Goal: Download file/media

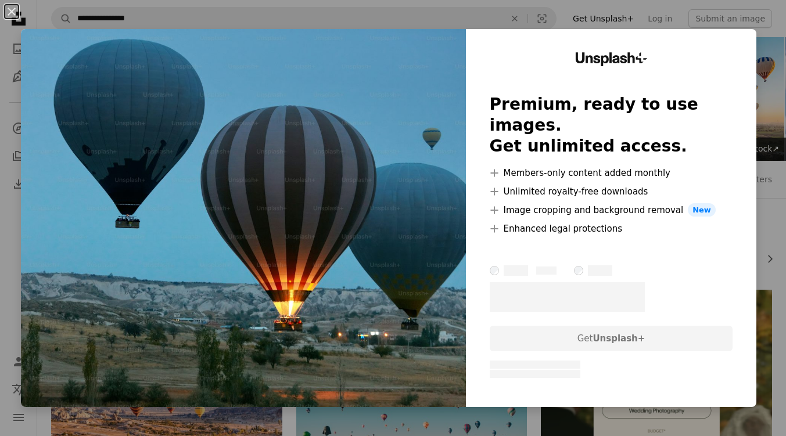
scroll to position [1208, 0]
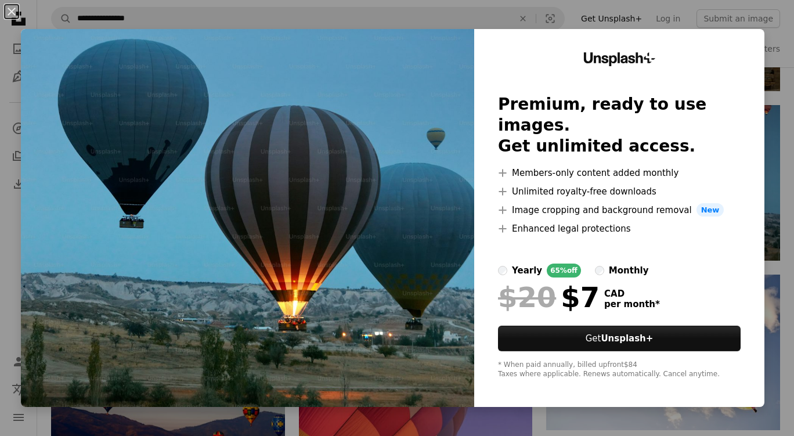
click at [390, 93] on img at bounding box center [247, 218] width 453 height 378
click at [740, 392] on div "Unsplash+ Premium, ready to use images. Get unlimited access. A plus sign Membe…" at bounding box center [619, 218] width 290 height 378
click at [402, 81] on img at bounding box center [247, 218] width 453 height 378
click at [746, 37] on div "Unsplash+ Premium, ready to use images. Get unlimited access. A plus sign Membe…" at bounding box center [619, 218] width 290 height 378
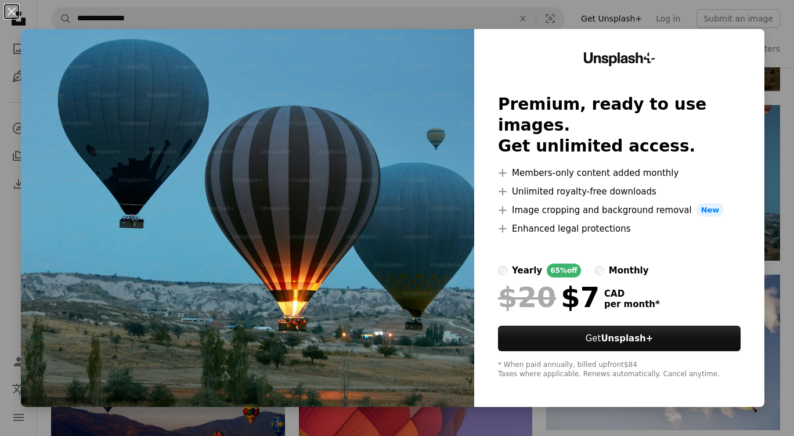
click at [730, 368] on div "* When paid annually, billed upfront $84 Taxes where applicable. Renews automat…" at bounding box center [619, 370] width 243 height 19
click at [314, 117] on img at bounding box center [247, 218] width 453 height 378
click at [785, 383] on html "**********" at bounding box center [397, 160] width 794 height 2737
drag, startPoint x: 789, startPoint y: 383, endPoint x: 393, endPoint y: 118, distance: 476.5
click at [393, 118] on img at bounding box center [247, 218] width 453 height 378
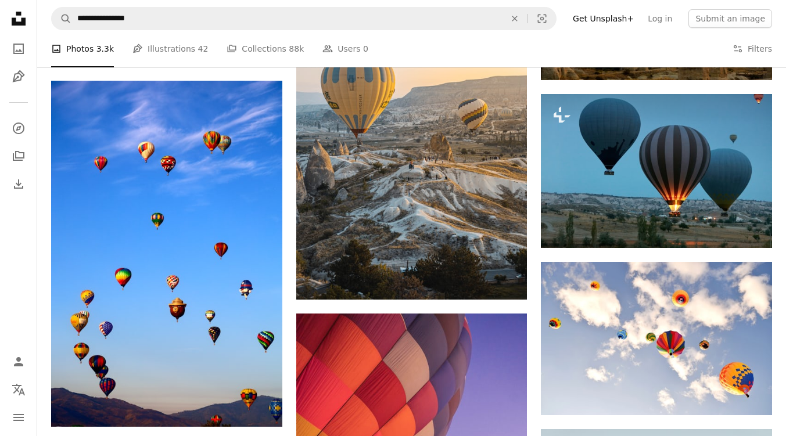
scroll to position [1589, 0]
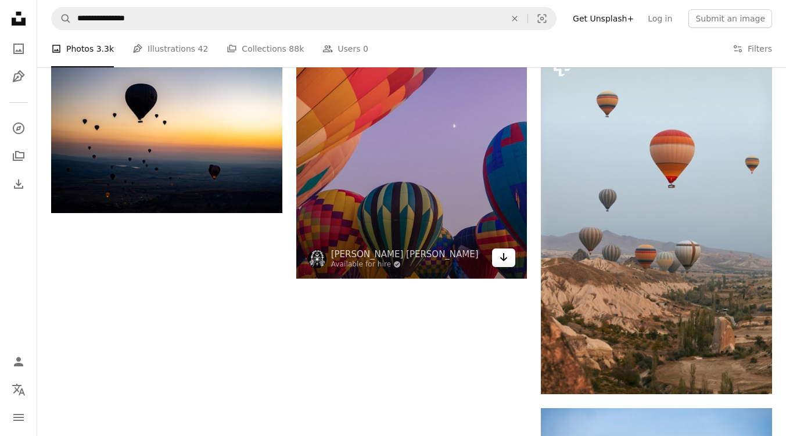
click at [505, 257] on icon "Arrow pointing down" at bounding box center [503, 257] width 9 height 14
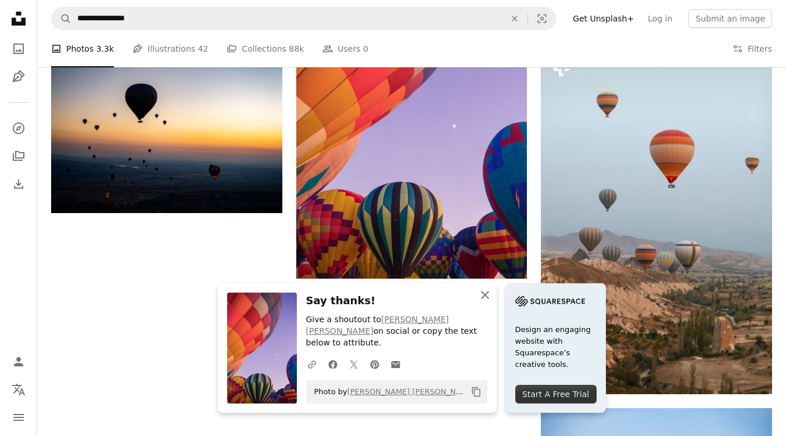
click at [483, 302] on icon "An X shape" at bounding box center [485, 295] width 14 height 14
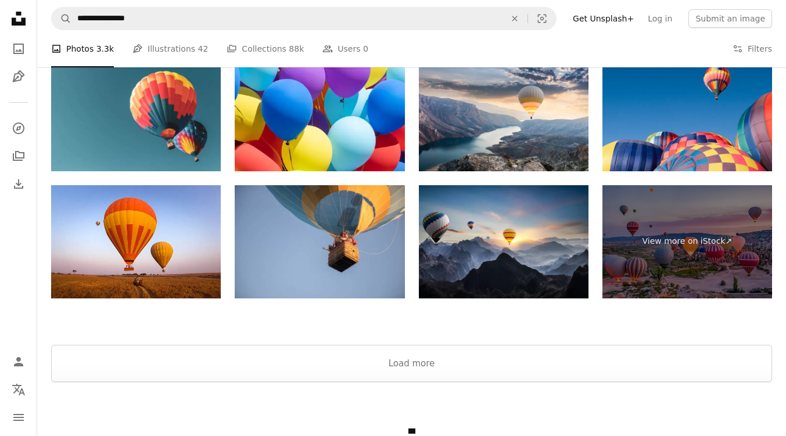
scroll to position [2203, 0]
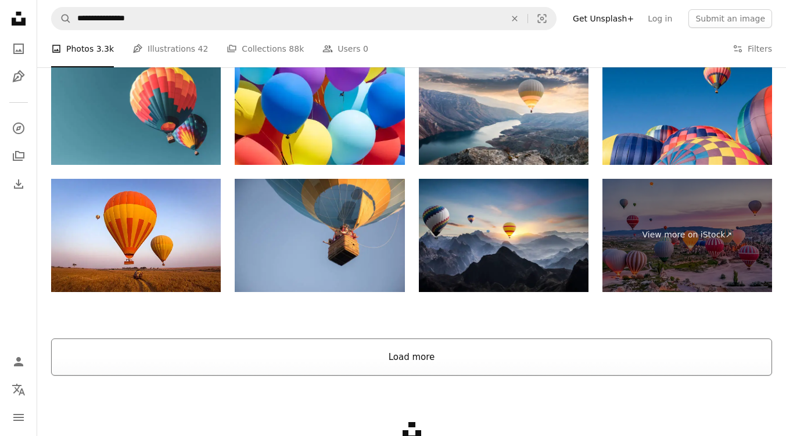
click at [411, 354] on button "Load more" at bounding box center [411, 357] width 721 height 37
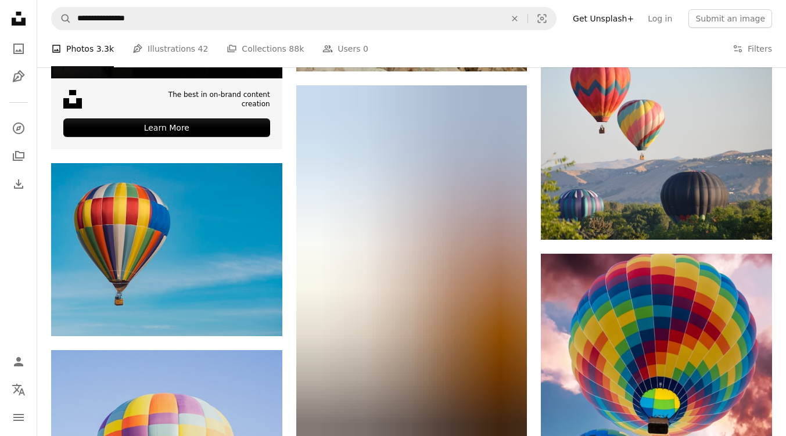
scroll to position [2597, 0]
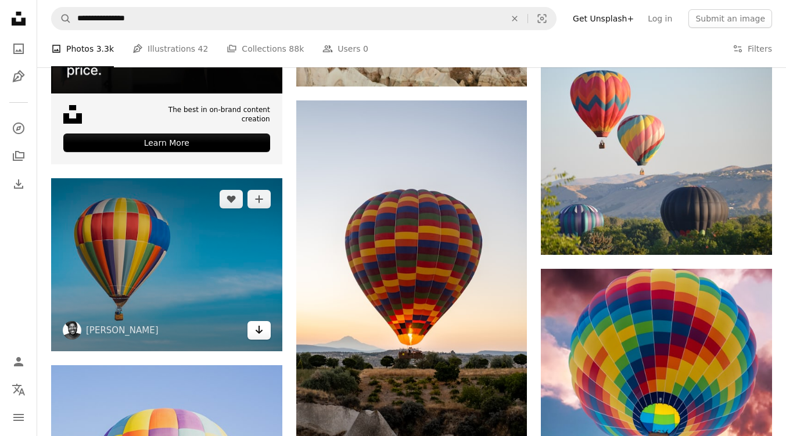
click at [256, 329] on icon "Arrow pointing down" at bounding box center [258, 330] width 9 height 14
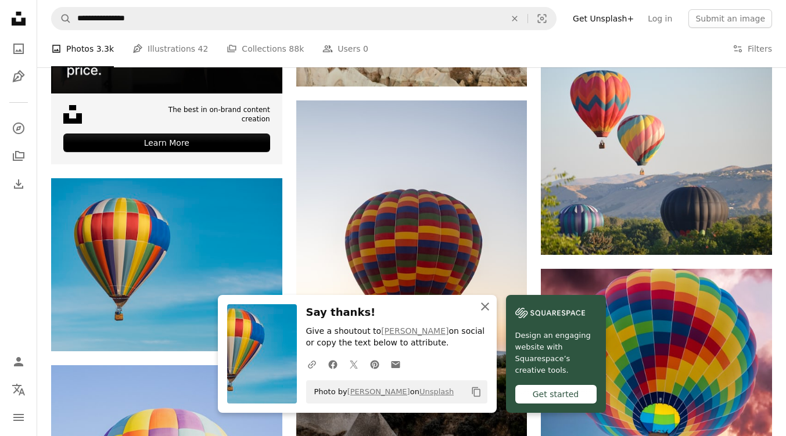
click at [485, 302] on icon "An X shape" at bounding box center [485, 307] width 14 height 14
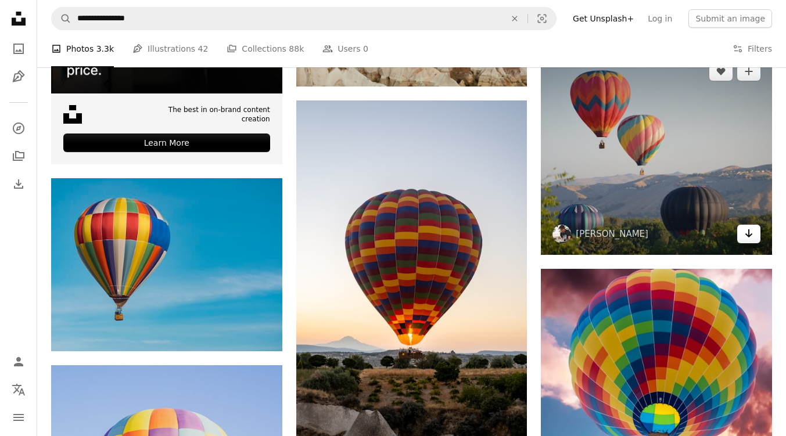
click at [750, 232] on icon "Arrow pointing down" at bounding box center [748, 233] width 9 height 14
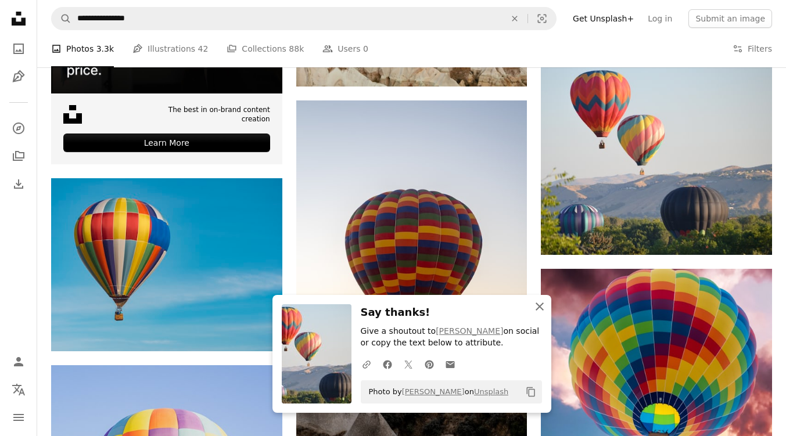
click at [538, 305] on icon "button" at bounding box center [539, 307] width 8 height 8
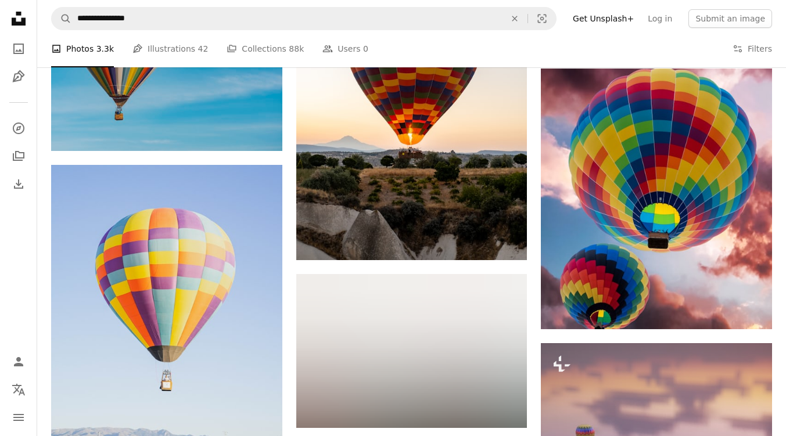
scroll to position [2813, 0]
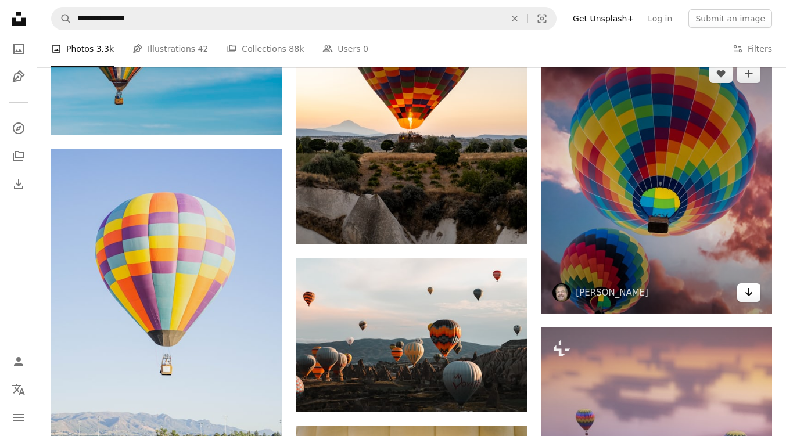
click at [748, 290] on icon "Download" at bounding box center [749, 292] width 8 height 8
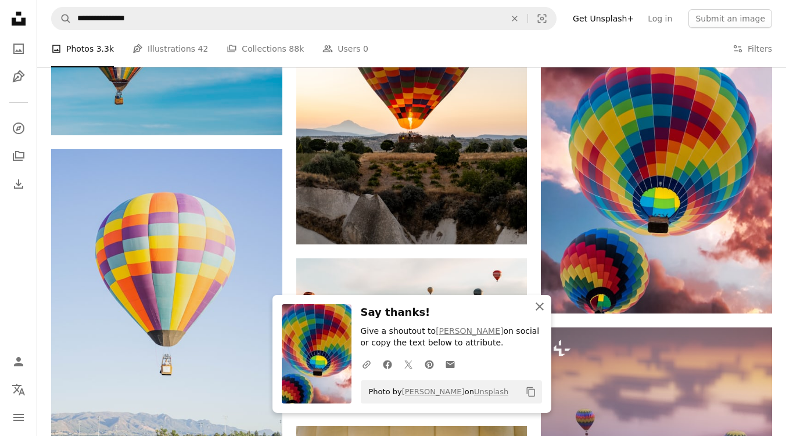
click at [539, 303] on icon "An X shape" at bounding box center [539, 307] width 14 height 14
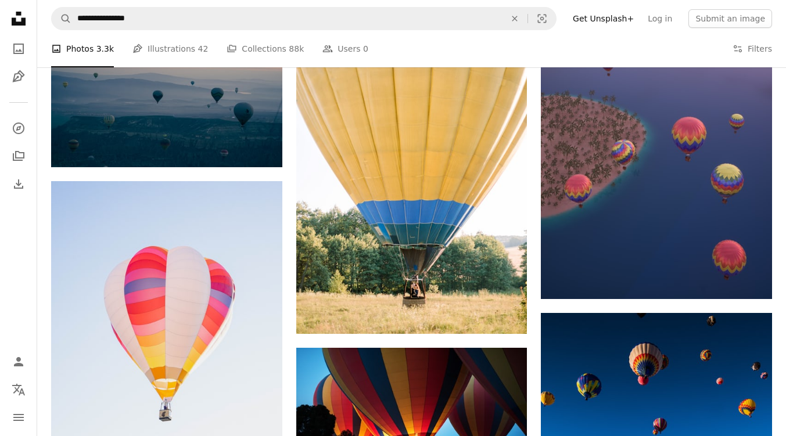
scroll to position [3221, 0]
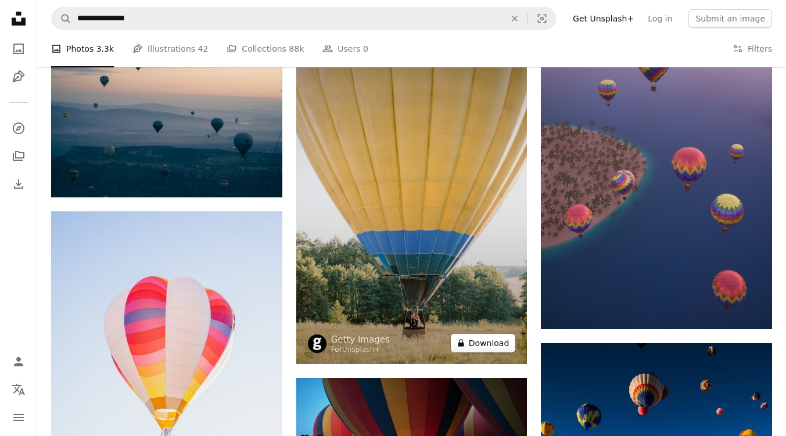
click at [496, 340] on button "A lock Download" at bounding box center [483, 343] width 65 height 19
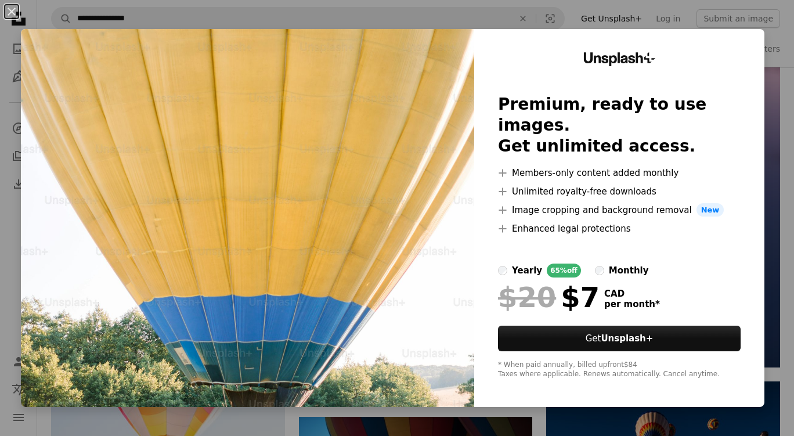
click at [388, 280] on img at bounding box center [247, 218] width 453 height 378
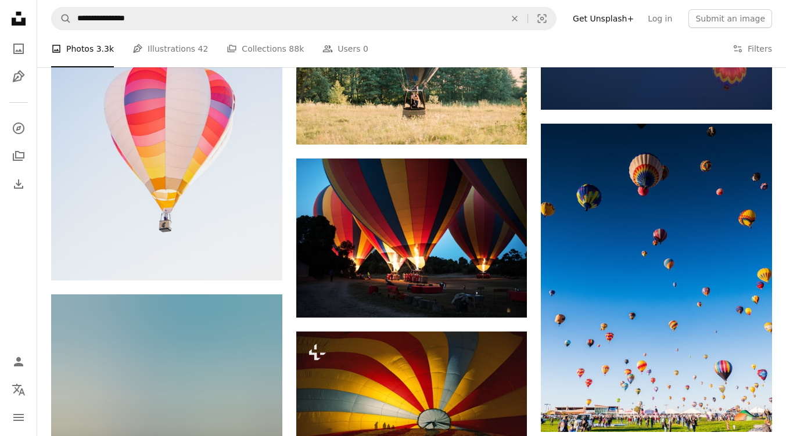
scroll to position [3471, 0]
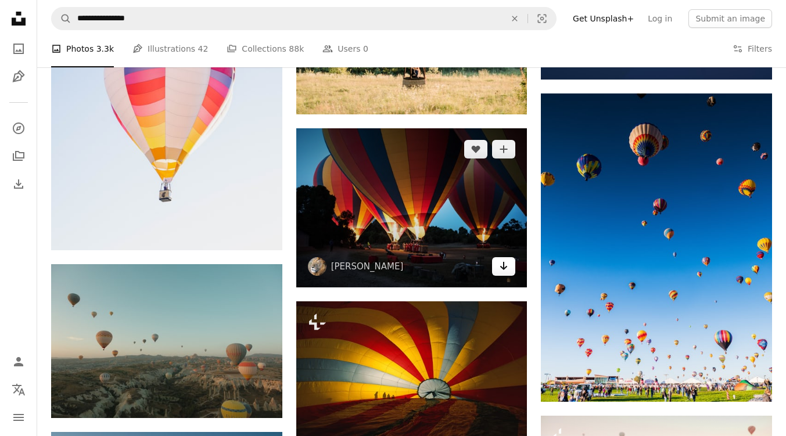
click at [503, 265] on icon "Download" at bounding box center [504, 266] width 8 height 8
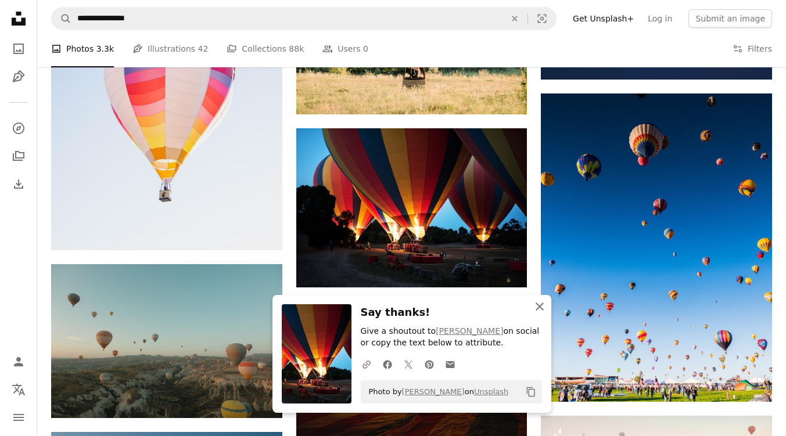
click at [538, 301] on icon "An X shape" at bounding box center [539, 307] width 14 height 14
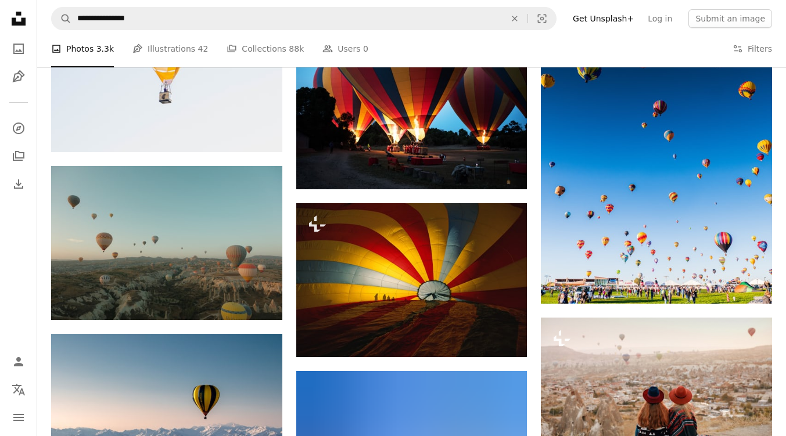
scroll to position [3509, 0]
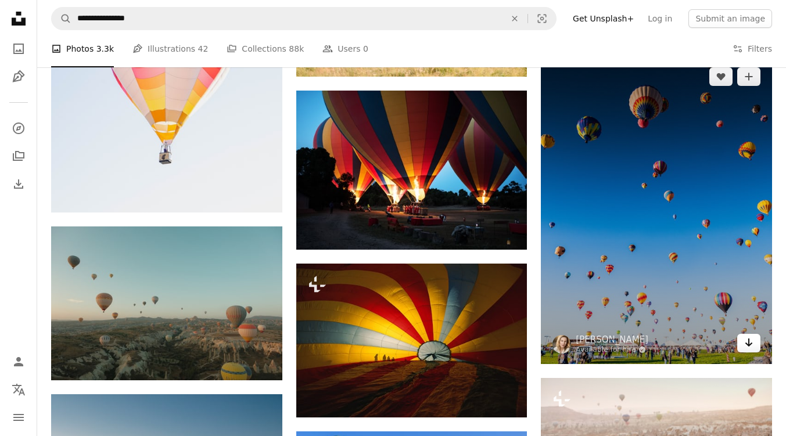
click at [745, 341] on icon "Arrow pointing down" at bounding box center [748, 343] width 9 height 14
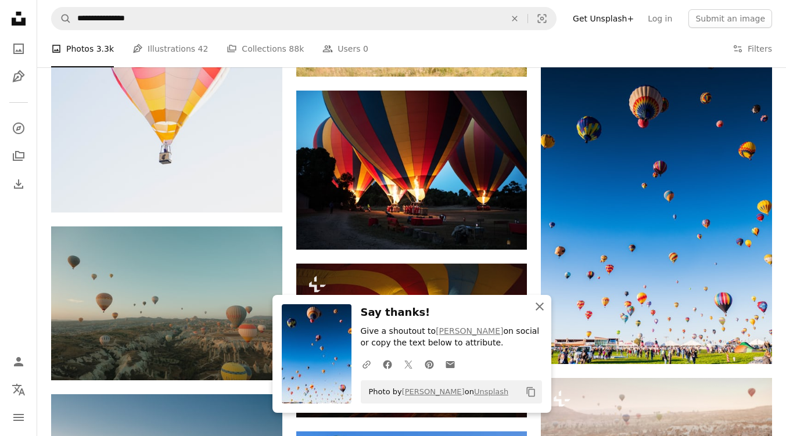
click at [535, 305] on icon "An X shape" at bounding box center [539, 307] width 14 height 14
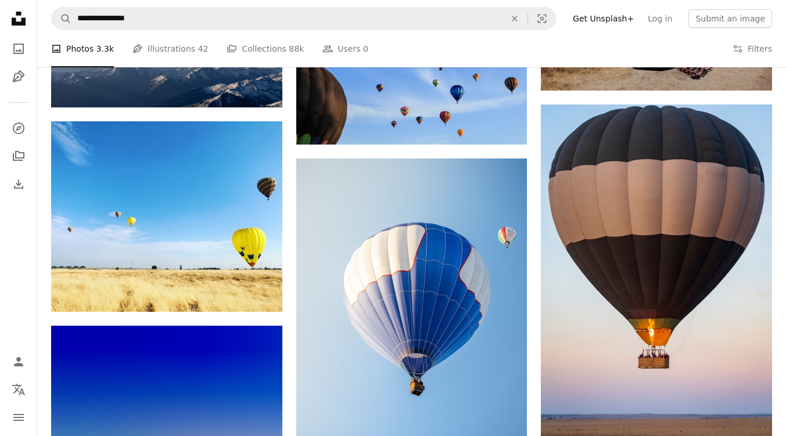
scroll to position [4002, 0]
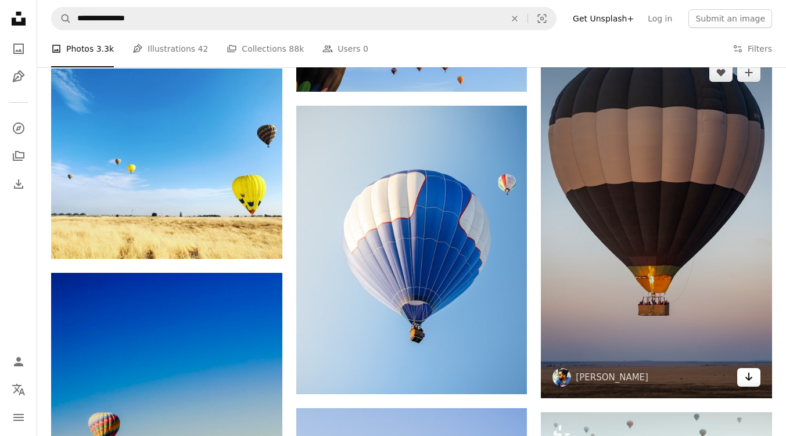
click at [750, 376] on icon "Arrow pointing down" at bounding box center [748, 377] width 9 height 14
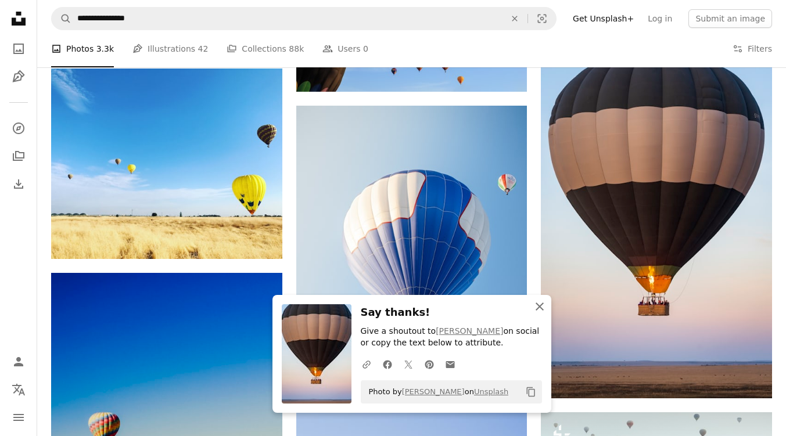
click at [538, 300] on icon "An X shape" at bounding box center [539, 307] width 14 height 14
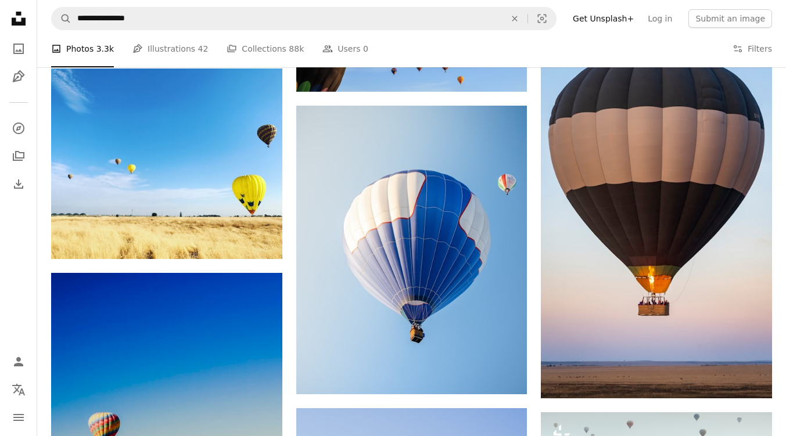
scroll to position [4099, 0]
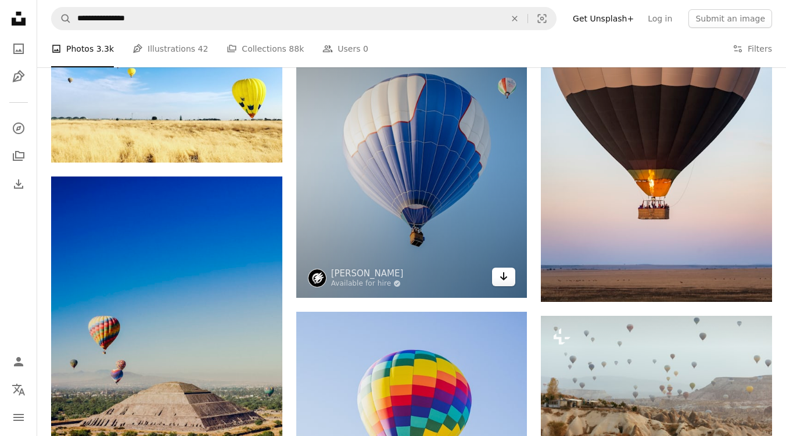
click at [500, 274] on icon "Arrow pointing down" at bounding box center [503, 276] width 9 height 14
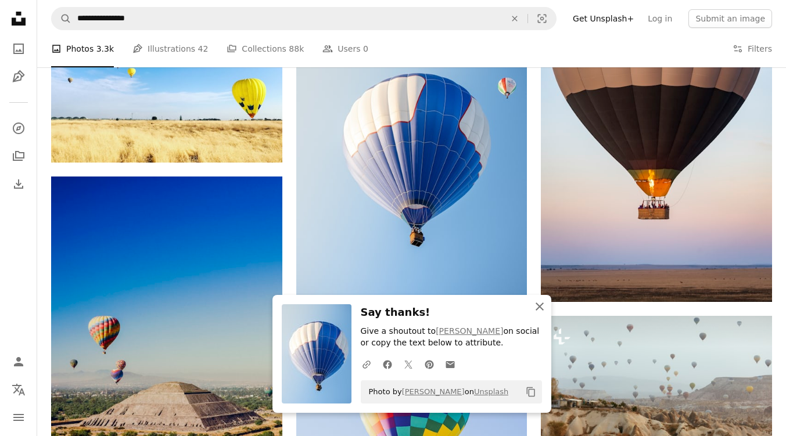
click at [538, 307] on icon "button" at bounding box center [539, 307] width 8 height 8
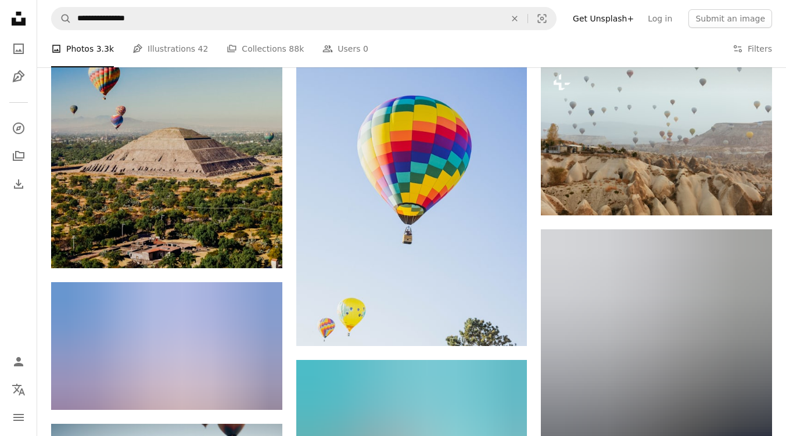
scroll to position [4348, 0]
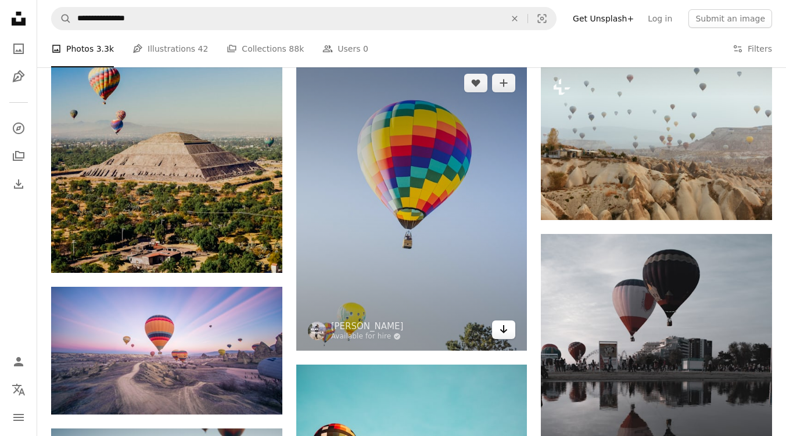
click at [500, 329] on icon "Arrow pointing down" at bounding box center [503, 329] width 9 height 14
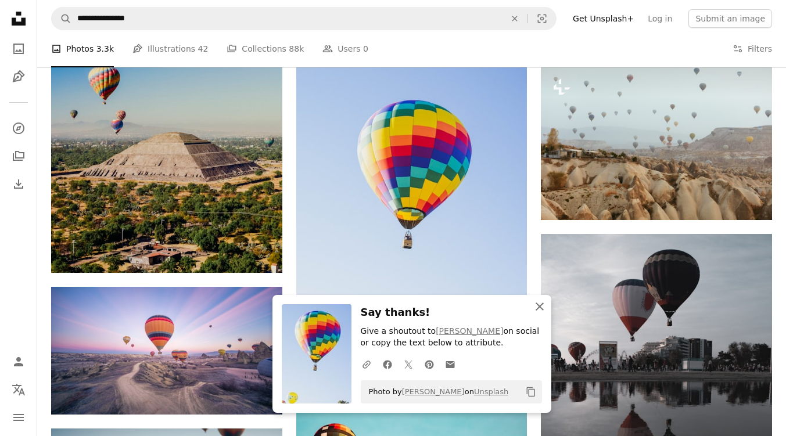
click at [537, 308] on icon "button" at bounding box center [539, 307] width 8 height 8
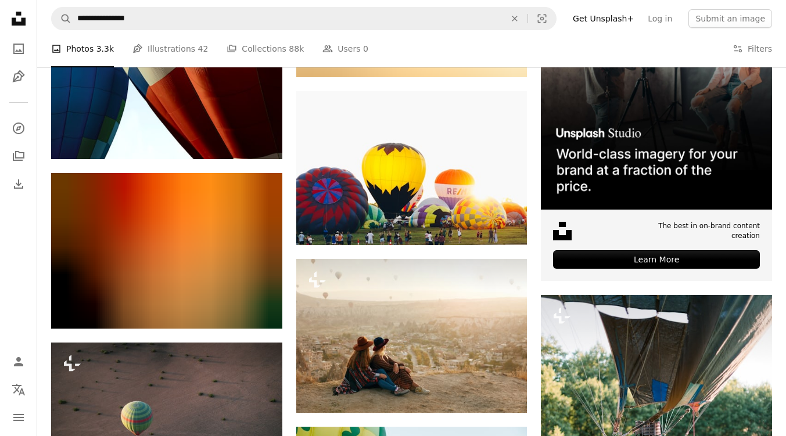
scroll to position [5136, 0]
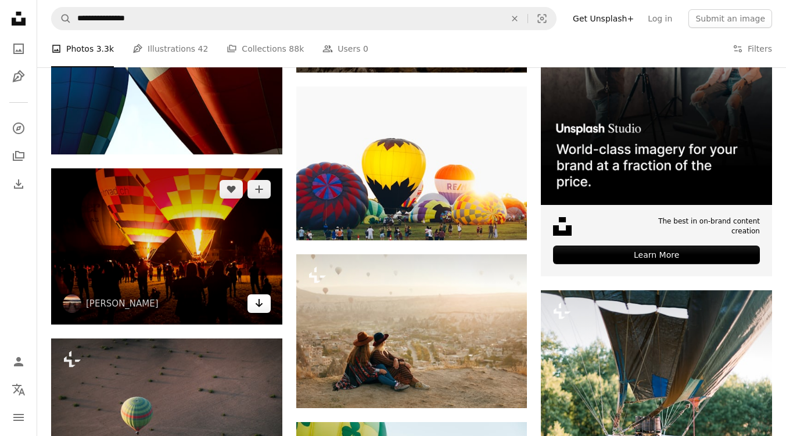
click at [258, 304] on icon "Arrow pointing down" at bounding box center [258, 303] width 9 height 14
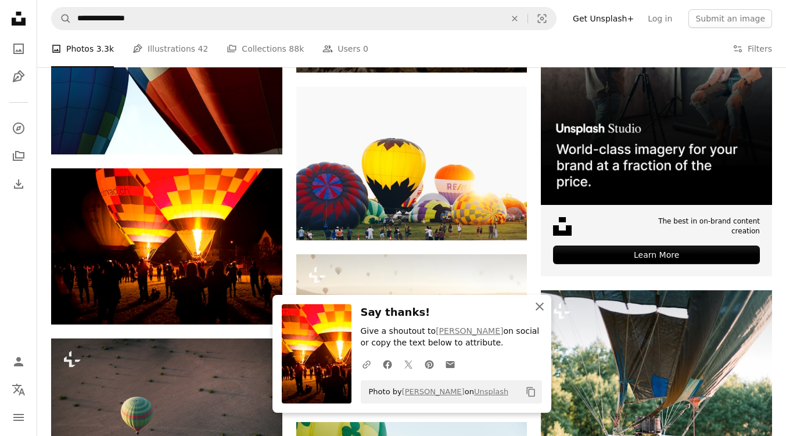
click at [535, 303] on icon "button" at bounding box center [539, 307] width 8 height 8
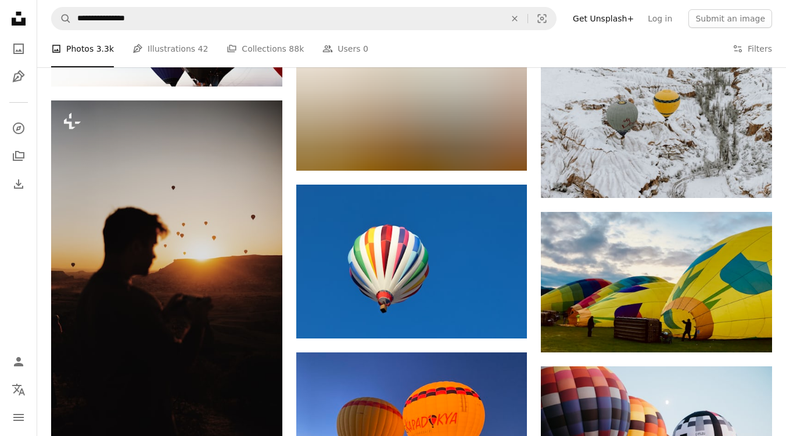
scroll to position [5883, 0]
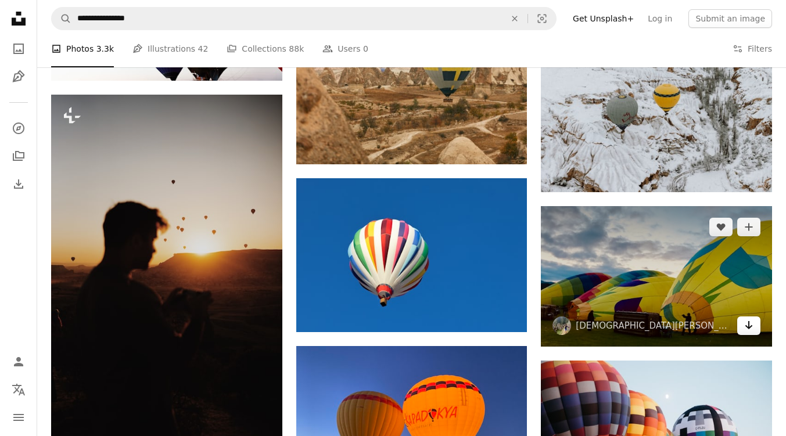
click at [748, 326] on icon "Download" at bounding box center [749, 325] width 8 height 8
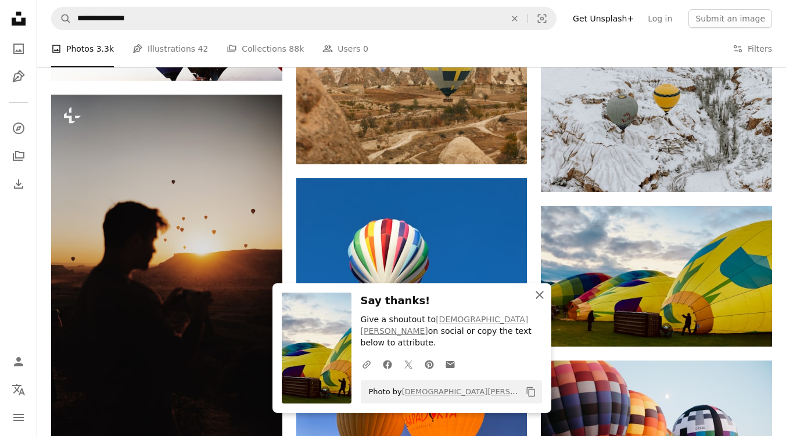
click at [539, 302] on icon "An X shape" at bounding box center [539, 295] width 14 height 14
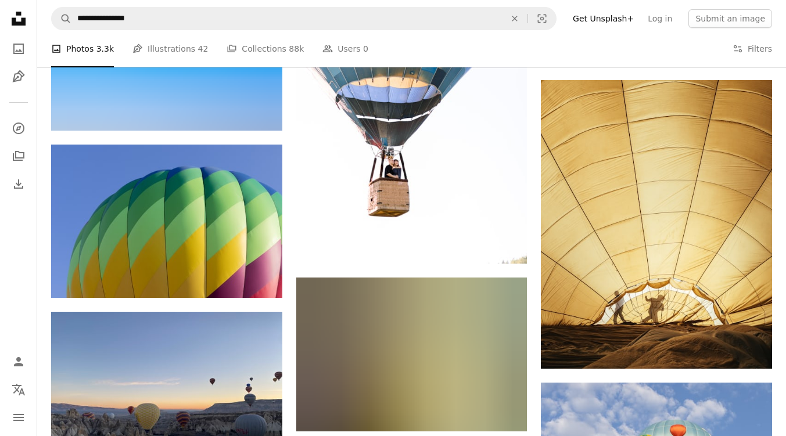
scroll to position [6510, 0]
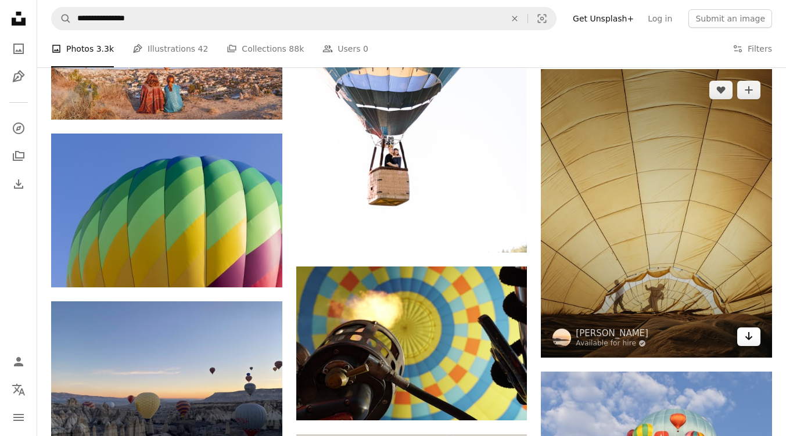
click at [750, 333] on icon "Arrow pointing down" at bounding box center [748, 336] width 9 height 14
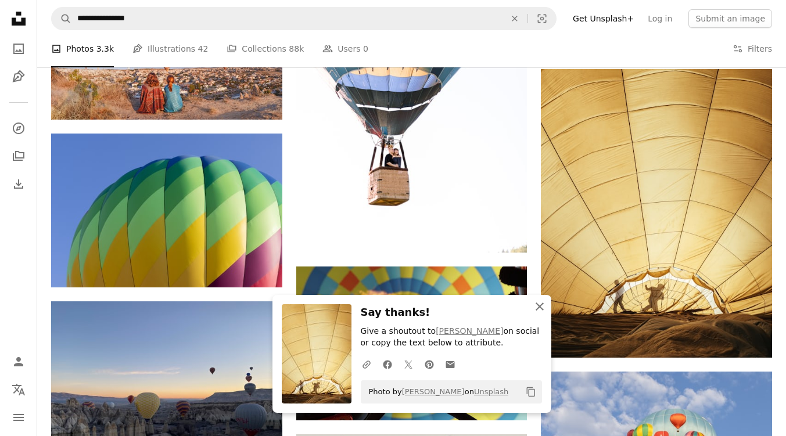
click at [539, 304] on icon "An X shape" at bounding box center [539, 307] width 14 height 14
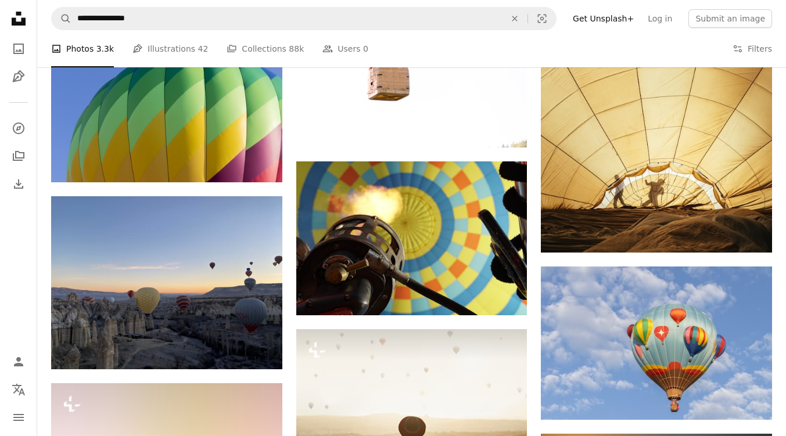
scroll to position [6663, 0]
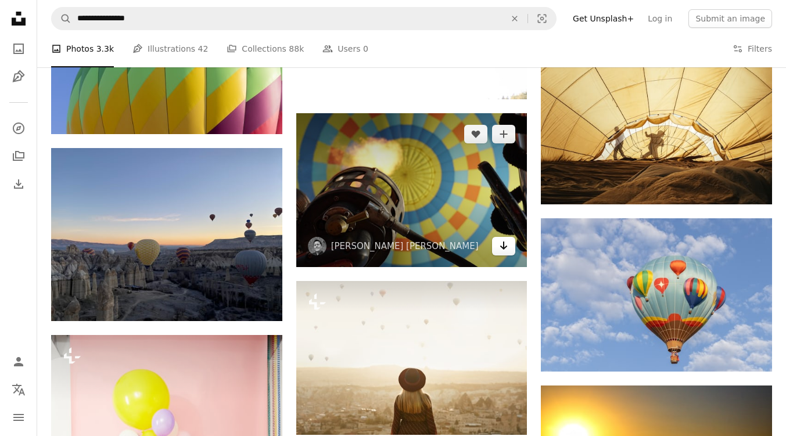
click at [501, 242] on icon "Arrow pointing down" at bounding box center [503, 246] width 9 height 14
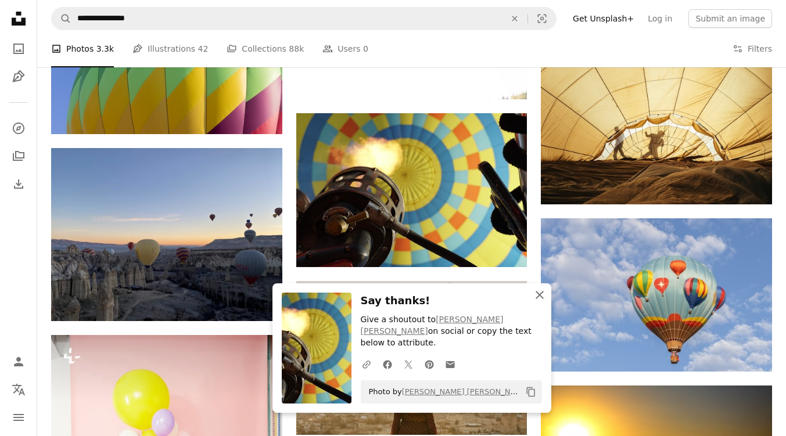
click at [537, 302] on icon "An X shape" at bounding box center [539, 295] width 14 height 14
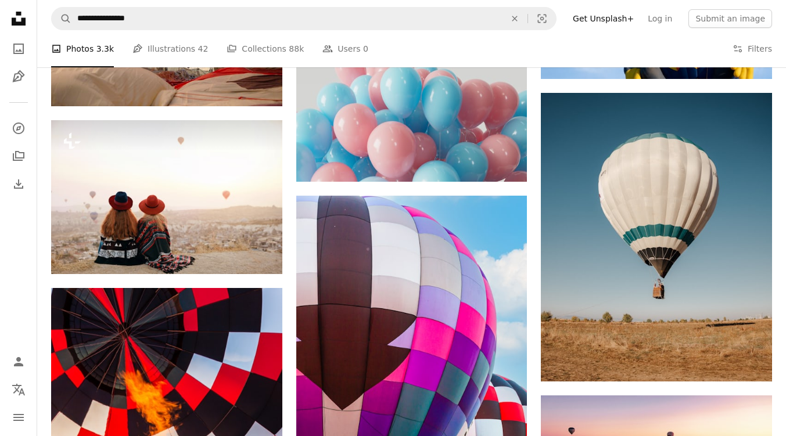
scroll to position [10400, 0]
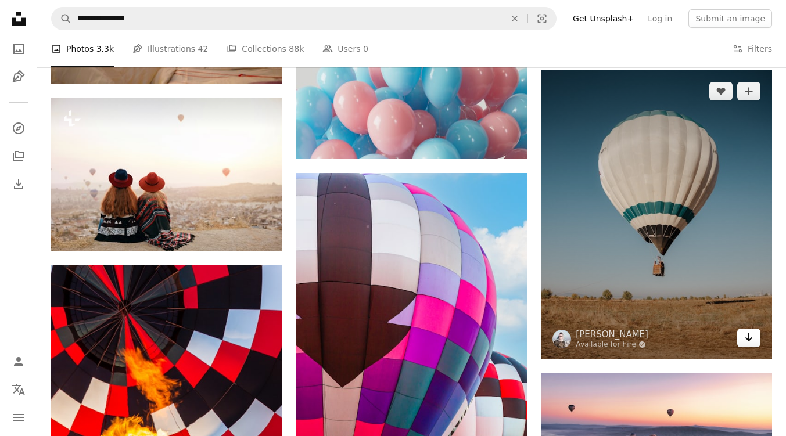
click at [750, 338] on icon "Arrow pointing down" at bounding box center [748, 337] width 9 height 14
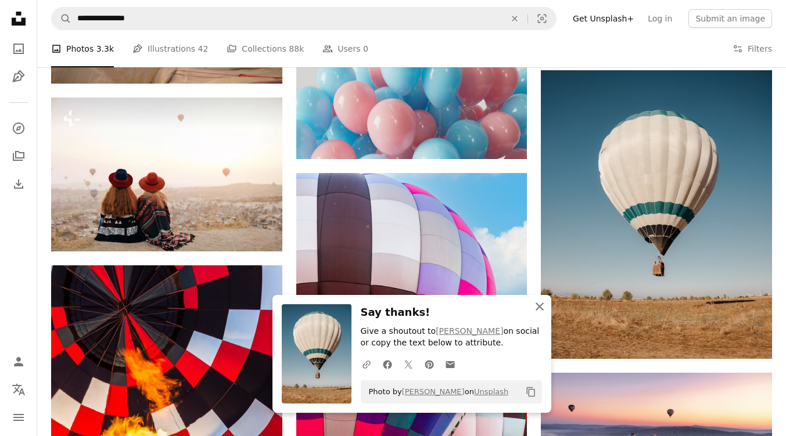
click at [538, 308] on icon "button" at bounding box center [539, 307] width 8 height 8
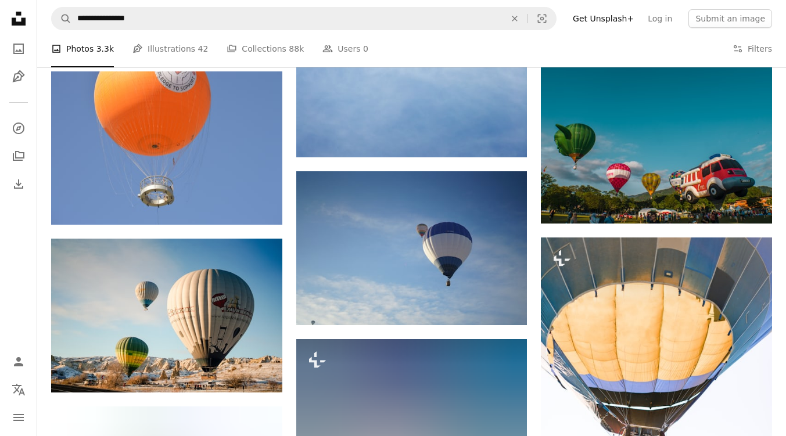
scroll to position [13492, 0]
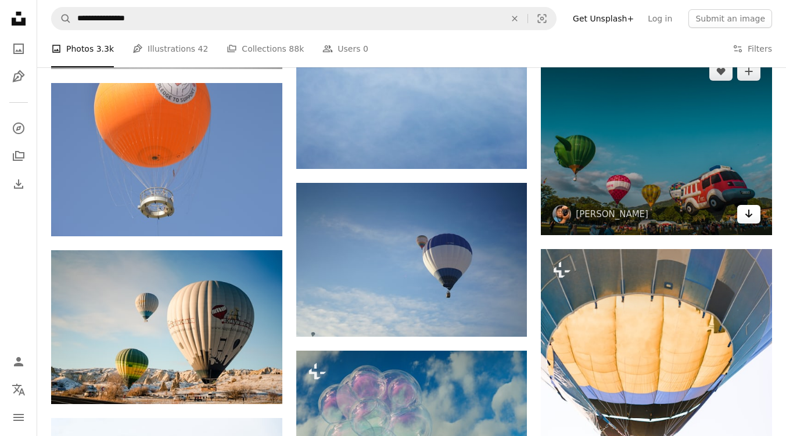
click at [749, 218] on icon "Download" at bounding box center [749, 214] width 8 height 8
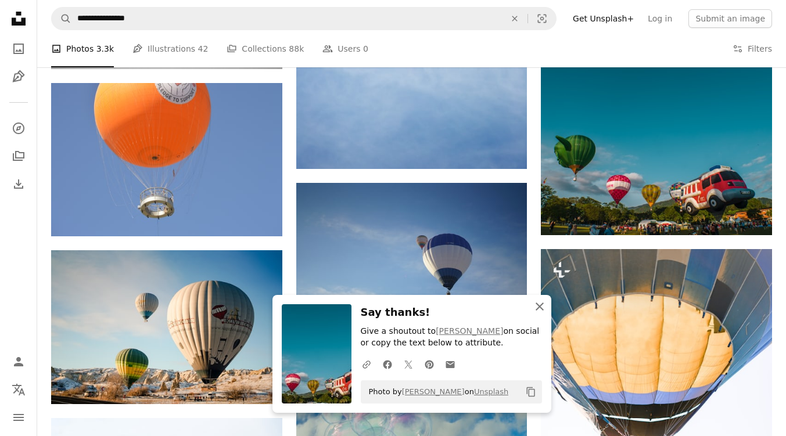
click at [538, 306] on icon "button" at bounding box center [539, 307] width 8 height 8
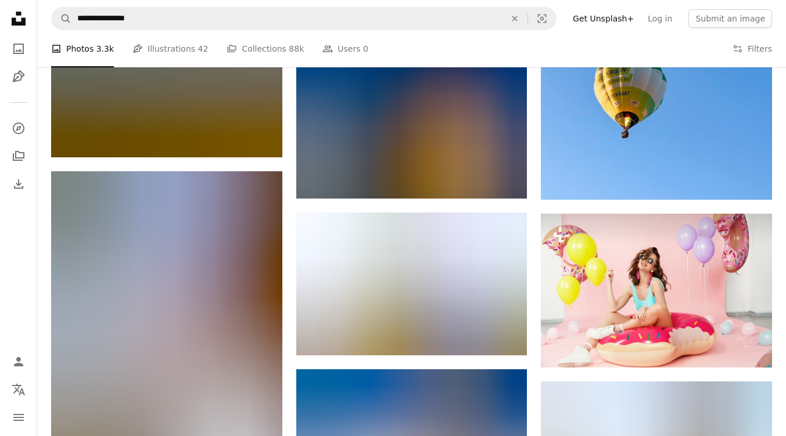
scroll to position [14480, 0]
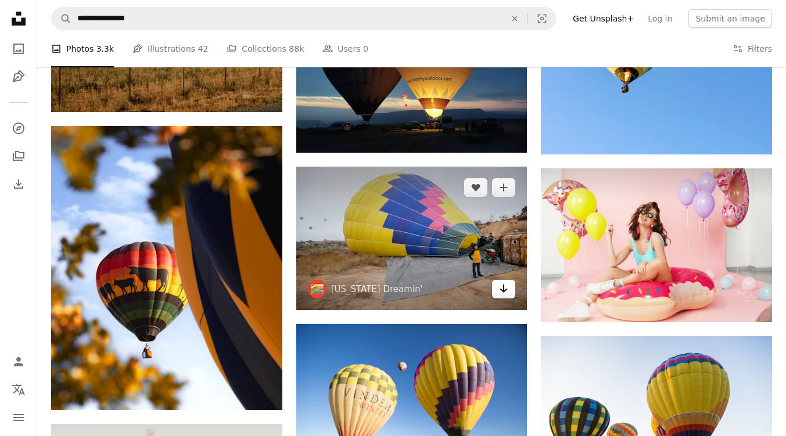
click at [505, 289] on icon "Arrow pointing down" at bounding box center [503, 289] width 9 height 14
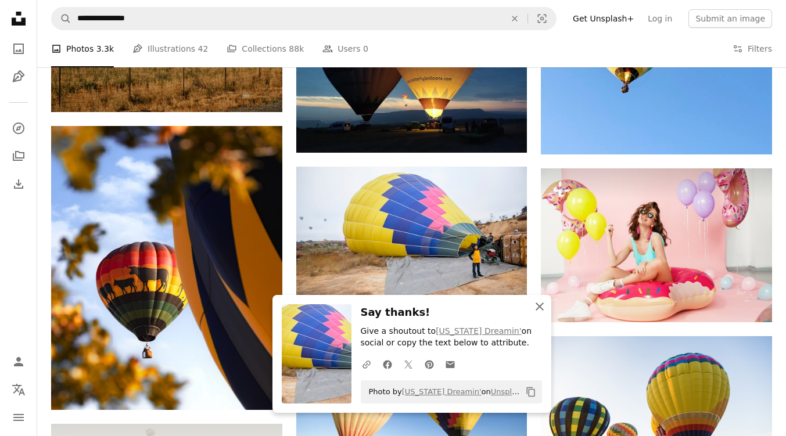
click at [541, 307] on icon "An X shape" at bounding box center [539, 307] width 14 height 14
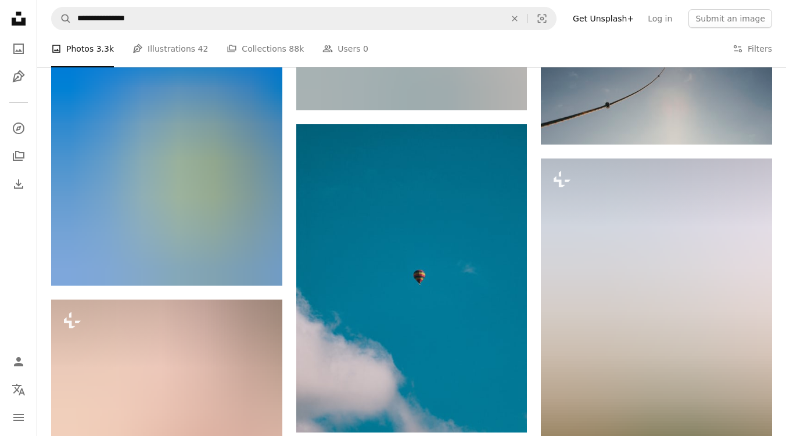
scroll to position [17297, 0]
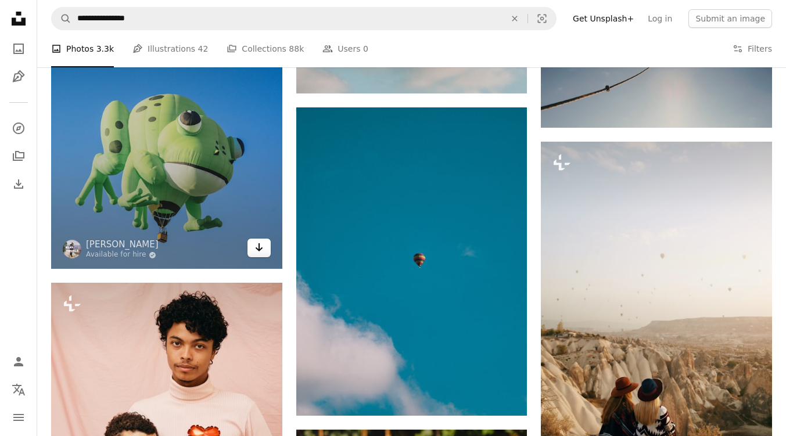
click at [258, 249] on icon "Download" at bounding box center [259, 247] width 8 height 8
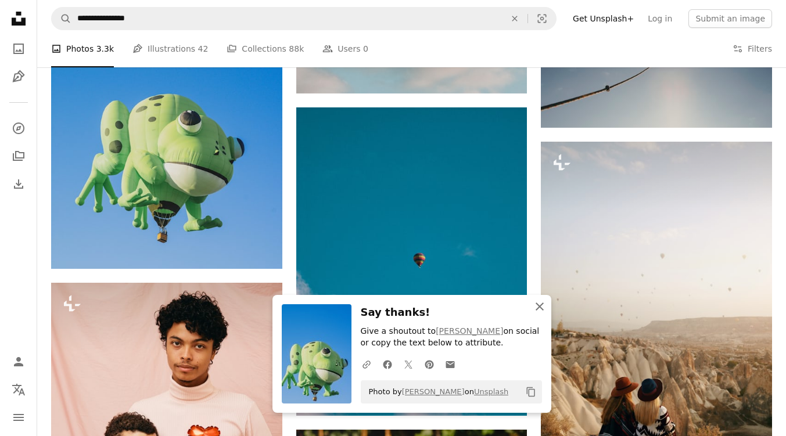
click at [537, 303] on icon "button" at bounding box center [539, 307] width 8 height 8
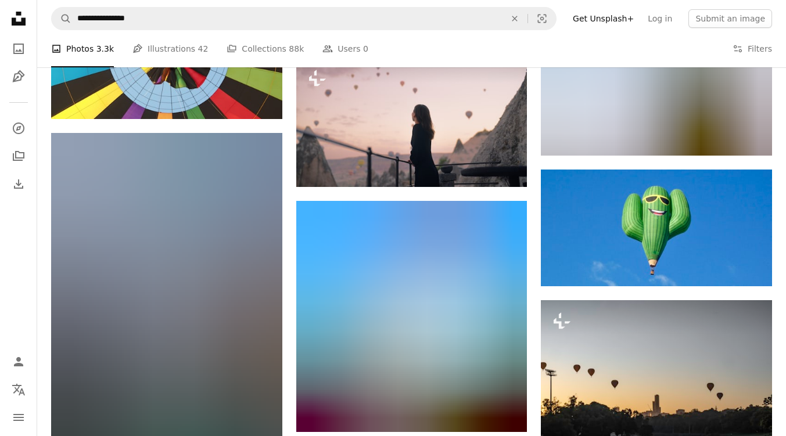
scroll to position [18863, 0]
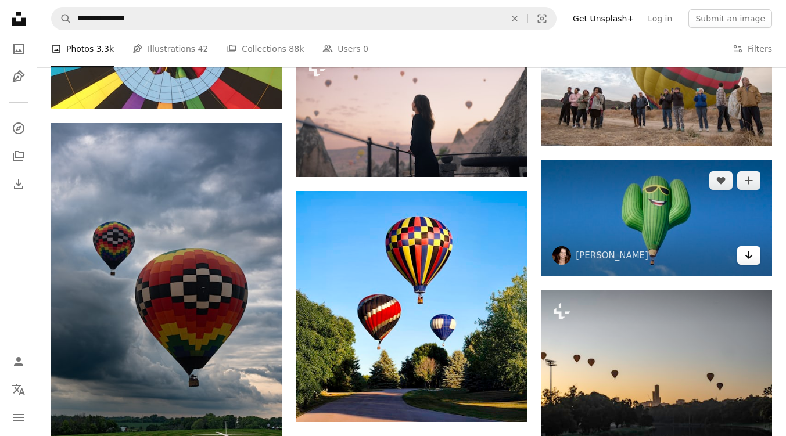
click at [744, 255] on icon "Arrow pointing down" at bounding box center [748, 255] width 9 height 14
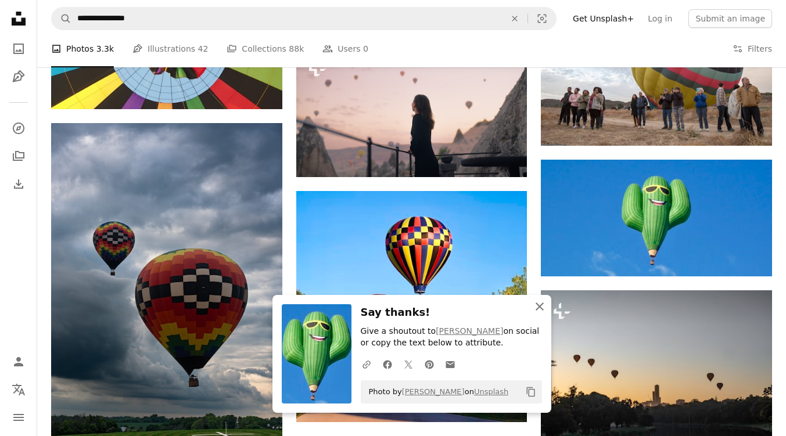
click at [542, 305] on icon "An X shape" at bounding box center [539, 307] width 14 height 14
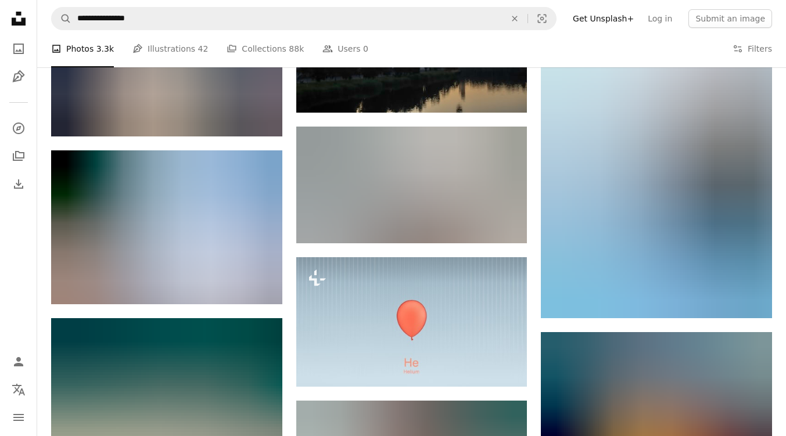
scroll to position [19545, 0]
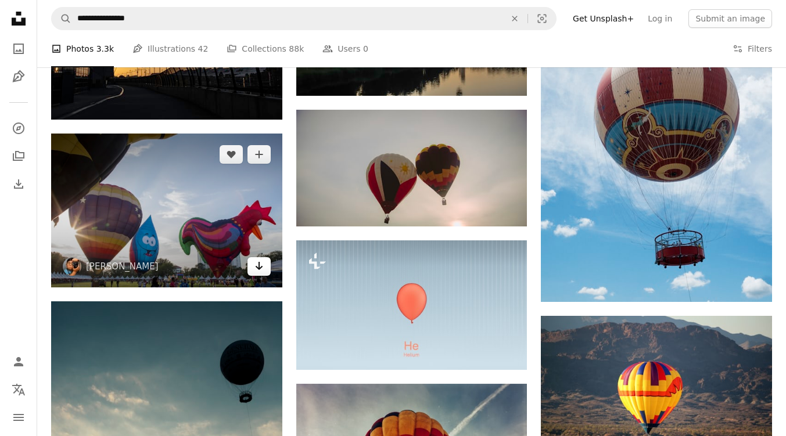
click at [255, 268] on icon "Arrow pointing down" at bounding box center [258, 266] width 9 height 14
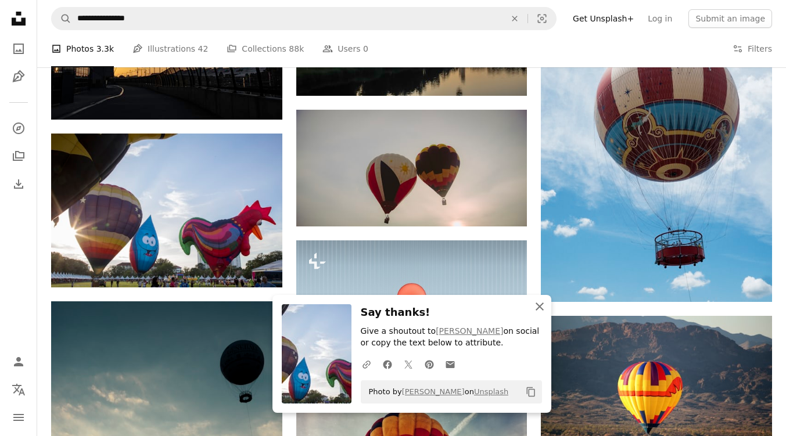
click at [541, 303] on icon "An X shape" at bounding box center [539, 307] width 14 height 14
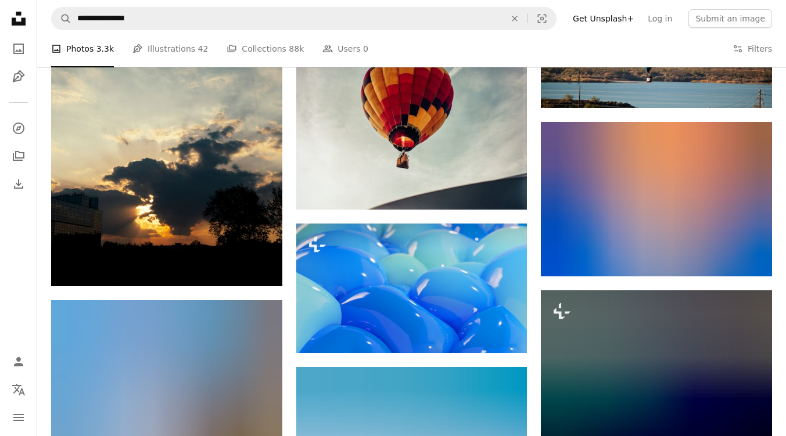
scroll to position [19916, 0]
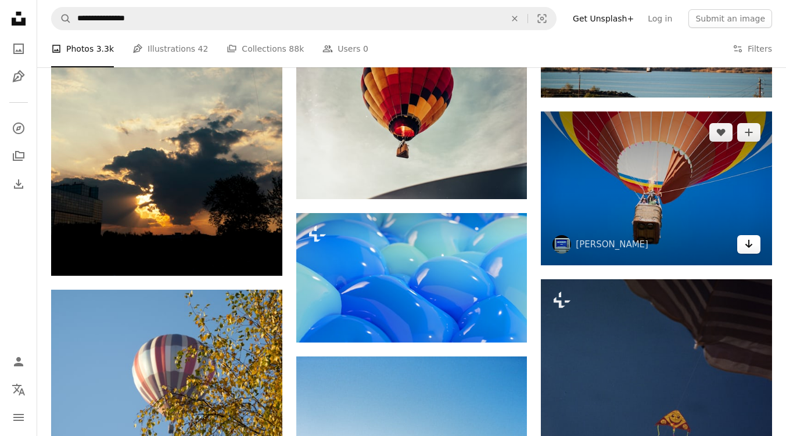
click at [750, 250] on icon "Arrow pointing down" at bounding box center [748, 244] width 9 height 14
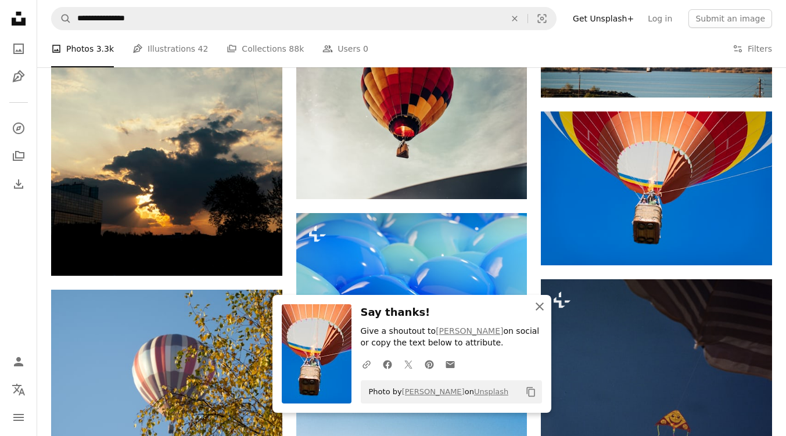
click at [538, 304] on icon "An X shape" at bounding box center [539, 307] width 14 height 14
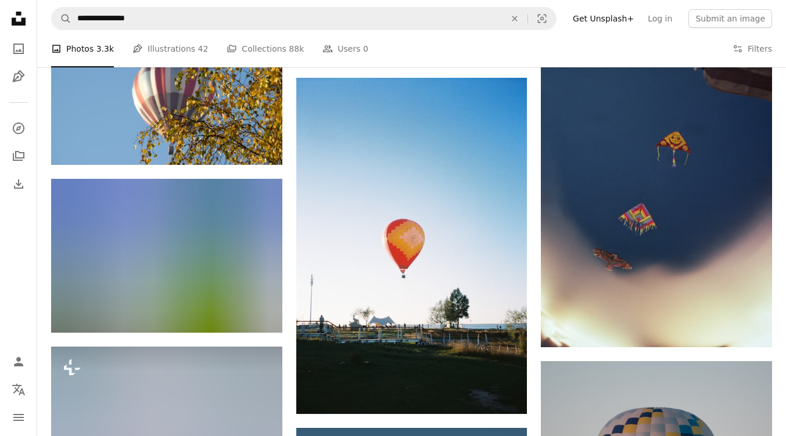
scroll to position [20218, 0]
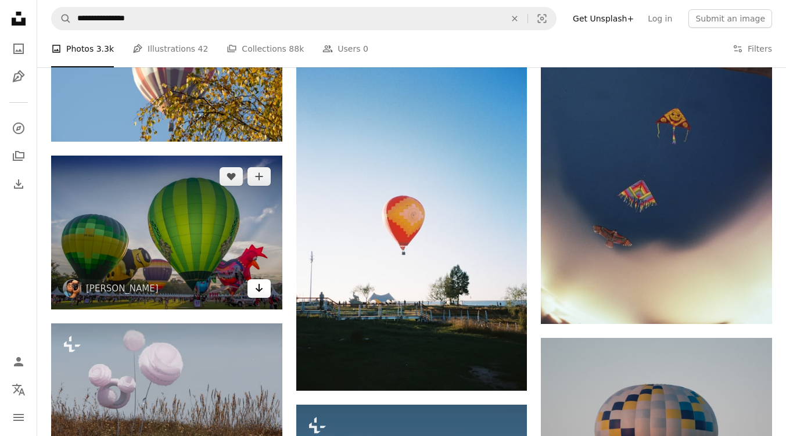
click at [256, 290] on icon "Arrow pointing down" at bounding box center [258, 288] width 9 height 14
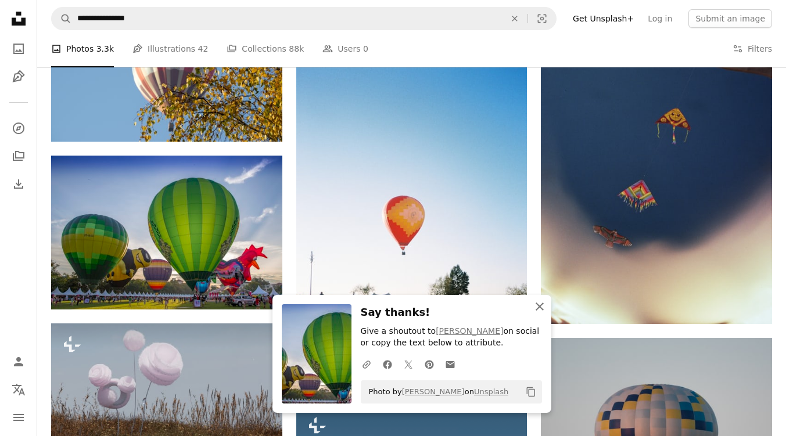
click at [541, 303] on icon "An X shape" at bounding box center [539, 307] width 14 height 14
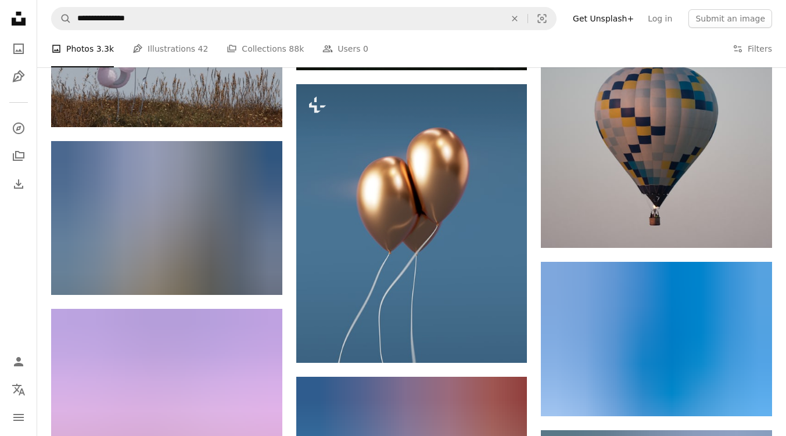
scroll to position [20543, 0]
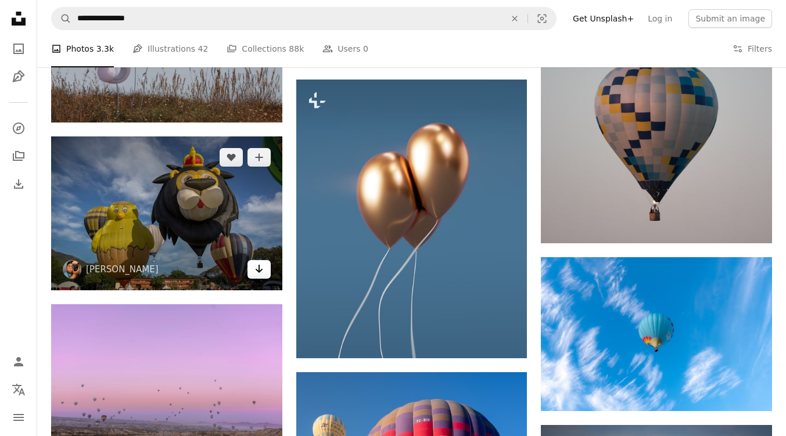
click at [259, 271] on icon "Download" at bounding box center [259, 269] width 8 height 8
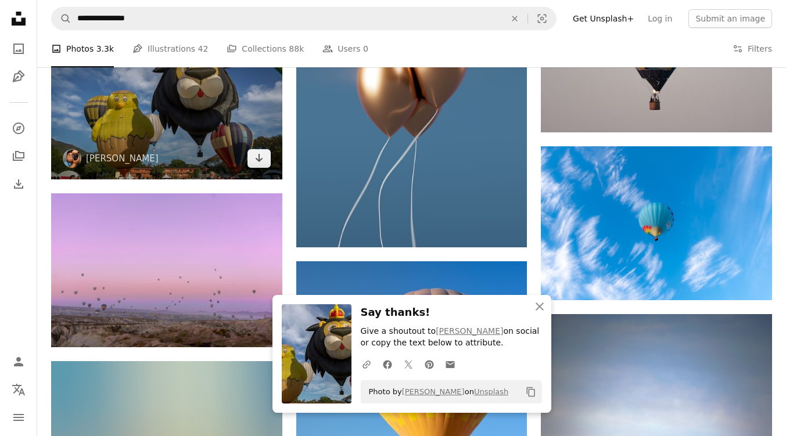
scroll to position [20659, 0]
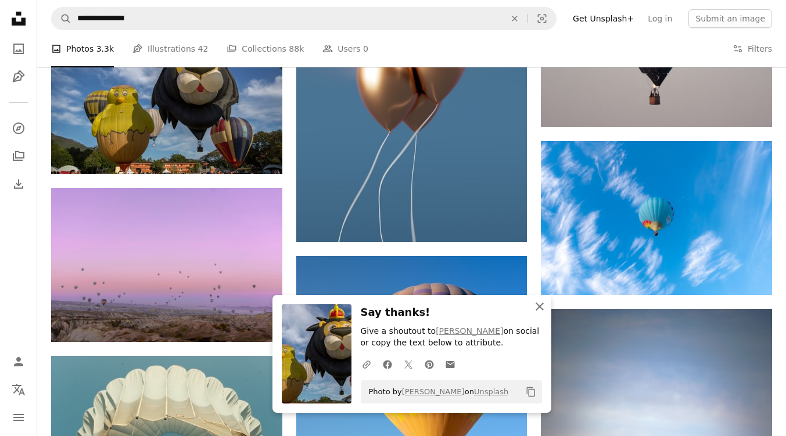
click at [540, 303] on icon "An X shape" at bounding box center [539, 307] width 14 height 14
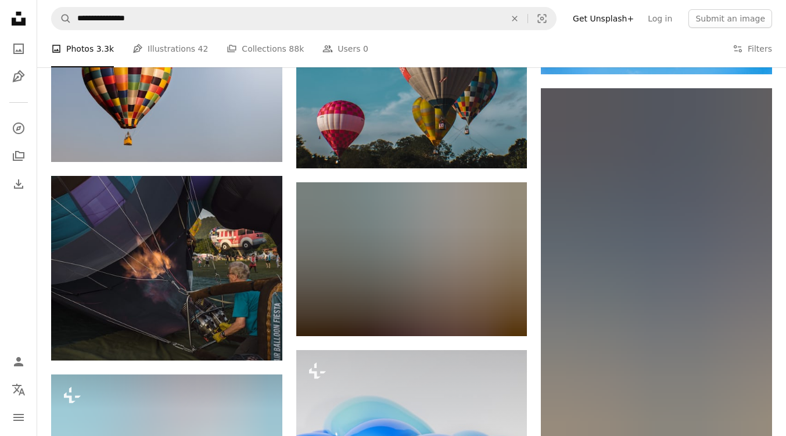
scroll to position [22998, 0]
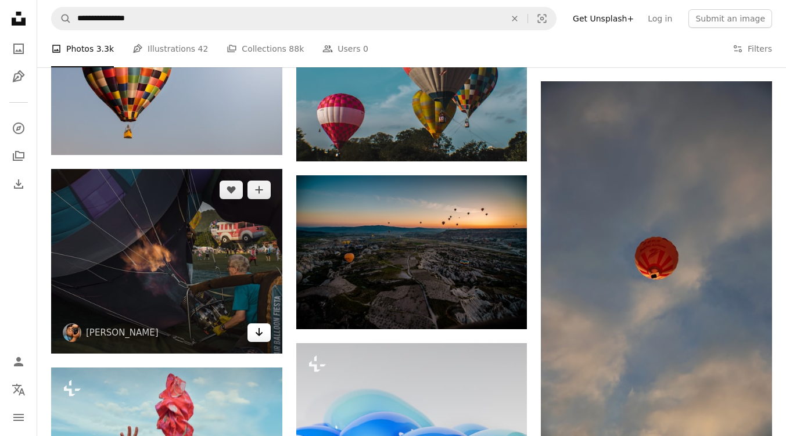
click at [258, 333] on icon "Arrow pointing down" at bounding box center [258, 332] width 9 height 14
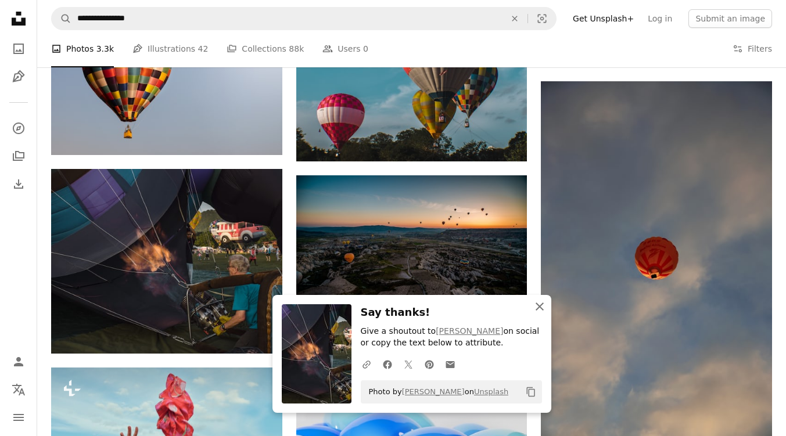
click at [538, 306] on icon "button" at bounding box center [539, 307] width 8 height 8
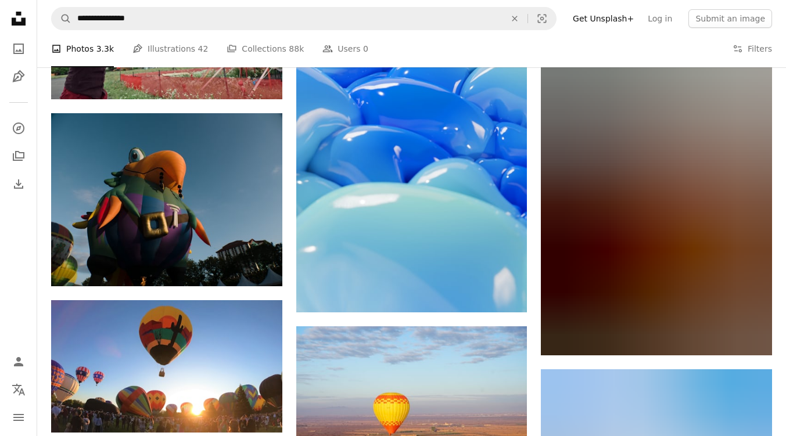
scroll to position [23462, 0]
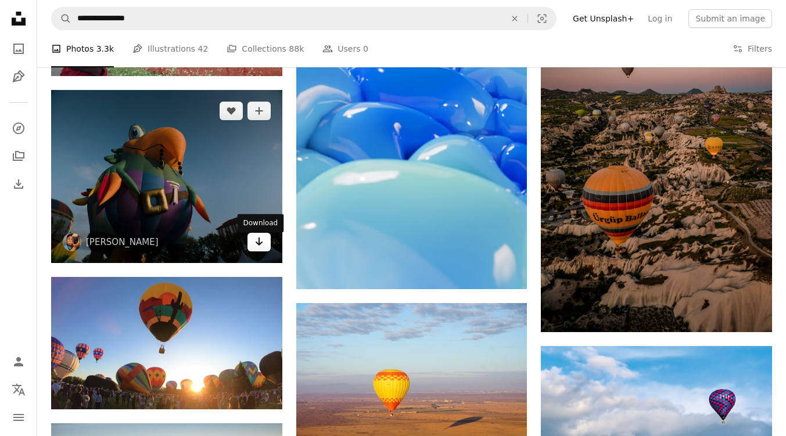
click at [257, 244] on icon "Arrow pointing down" at bounding box center [258, 242] width 9 height 14
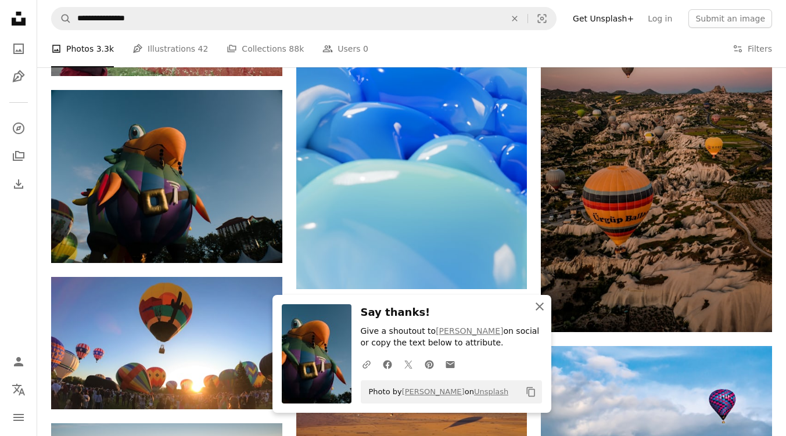
click at [539, 305] on icon "An X shape" at bounding box center [539, 307] width 14 height 14
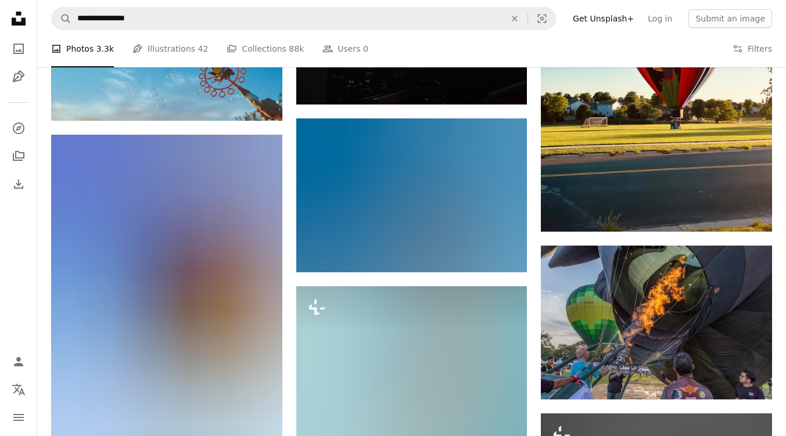
scroll to position [25126, 0]
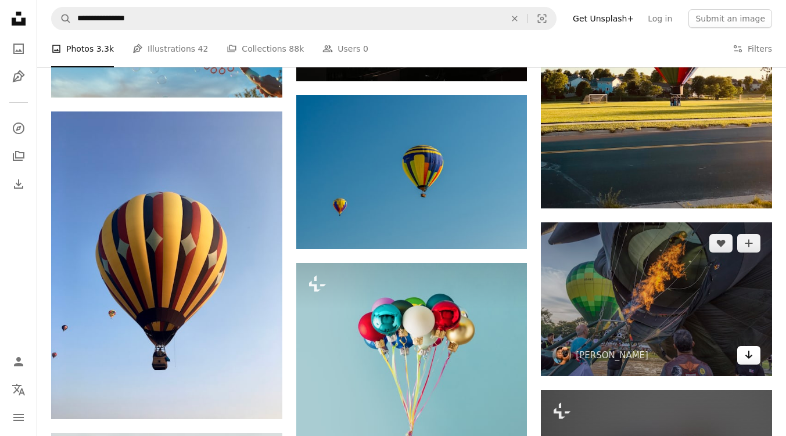
click at [748, 356] on icon "Download" at bounding box center [749, 355] width 8 height 8
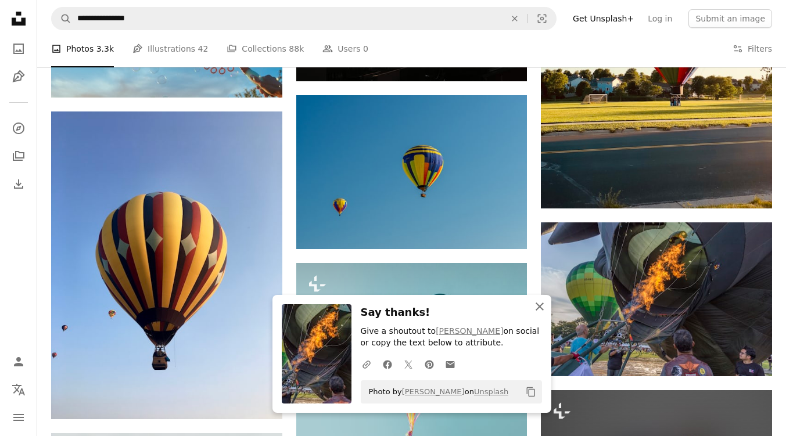
click at [541, 305] on icon "An X shape" at bounding box center [539, 307] width 14 height 14
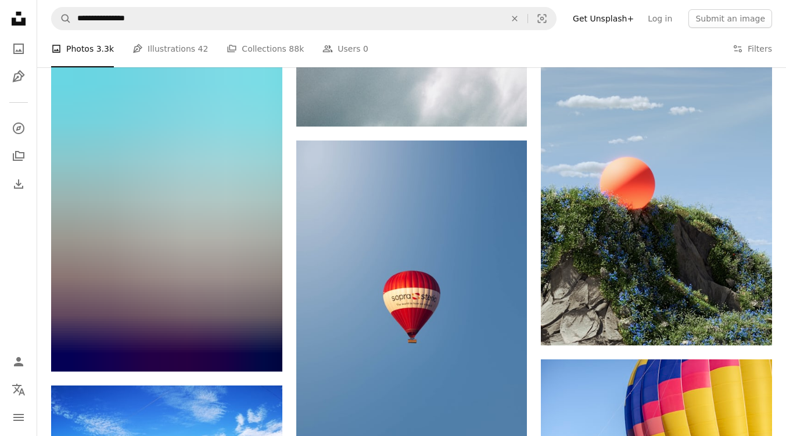
scroll to position [27263, 0]
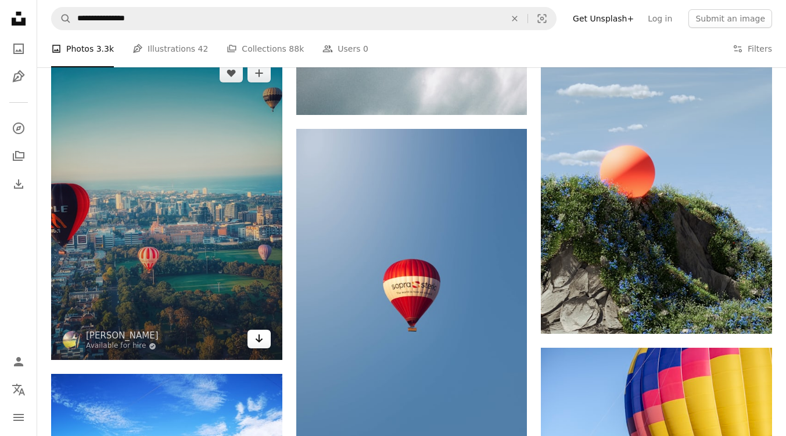
click at [260, 339] on icon "Arrow pointing down" at bounding box center [258, 339] width 9 height 14
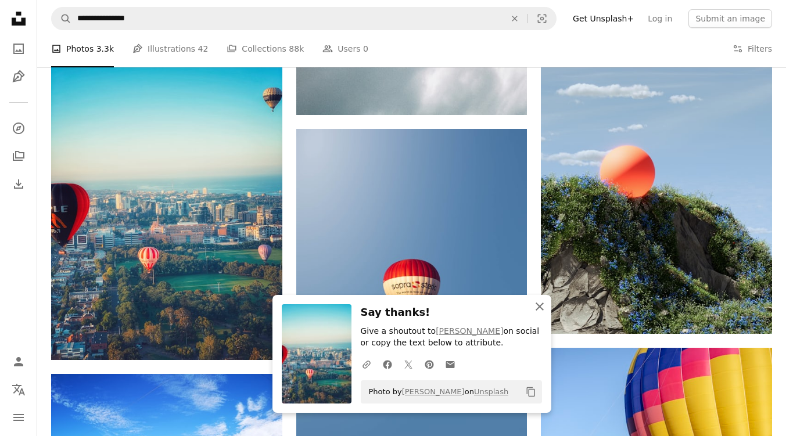
click at [540, 302] on icon "An X shape" at bounding box center [539, 307] width 14 height 14
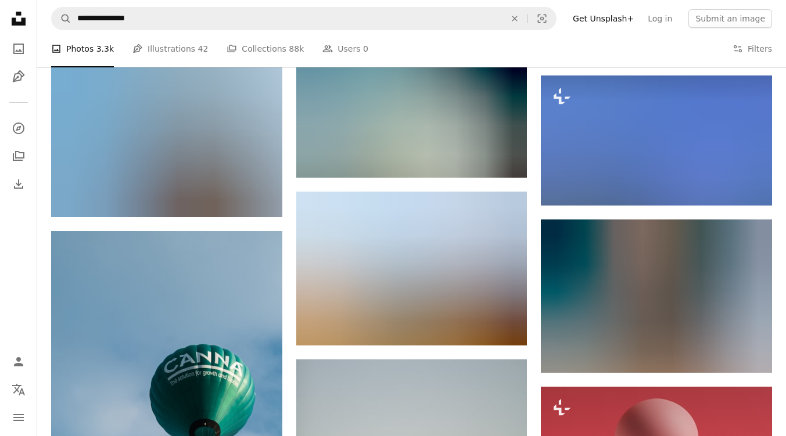
scroll to position [27898, 0]
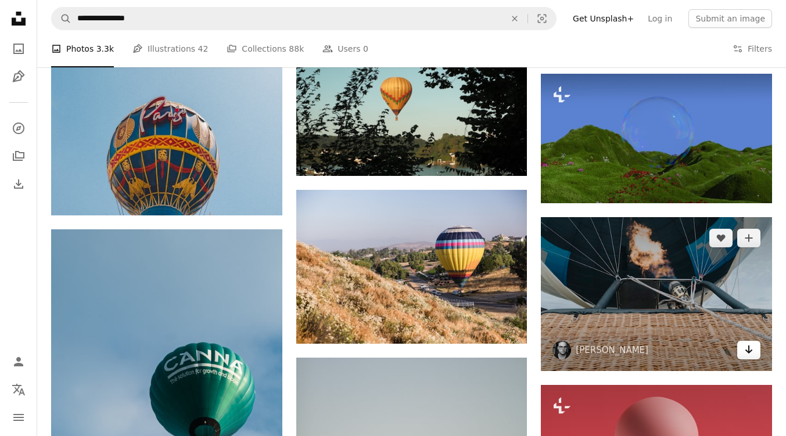
click at [746, 354] on icon "Download" at bounding box center [749, 349] width 8 height 8
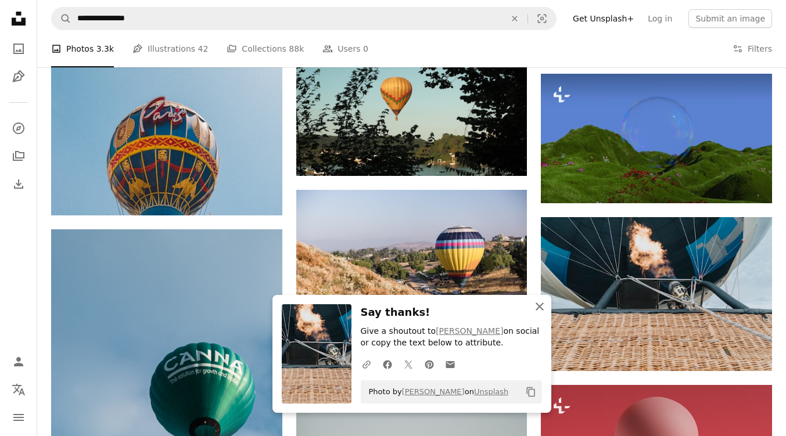
click at [538, 305] on icon "button" at bounding box center [539, 307] width 8 height 8
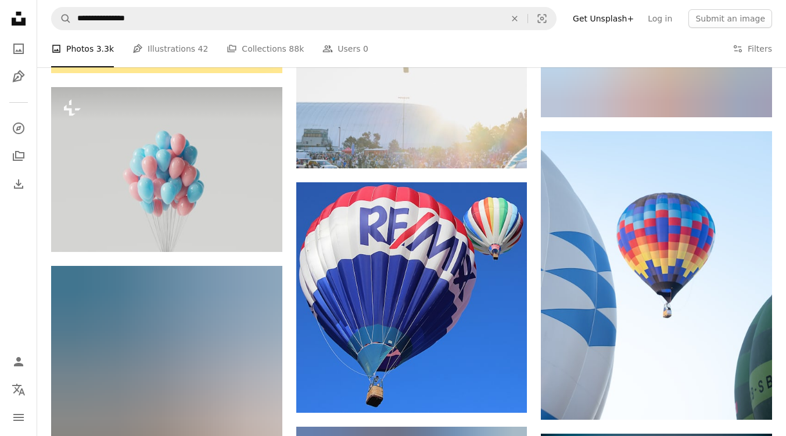
scroll to position [29887, 0]
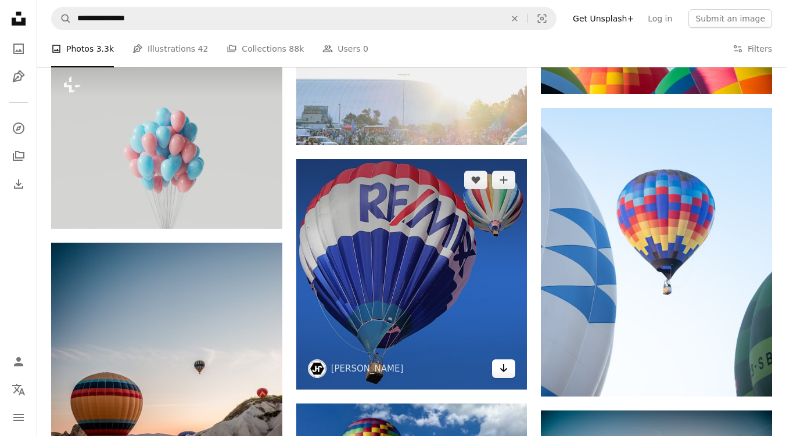
click at [504, 372] on icon "Arrow pointing down" at bounding box center [503, 368] width 9 height 14
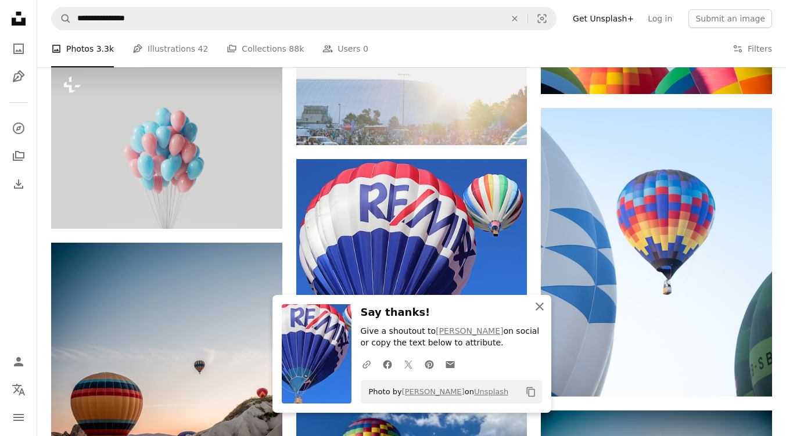
click at [538, 304] on icon "An X shape" at bounding box center [539, 307] width 14 height 14
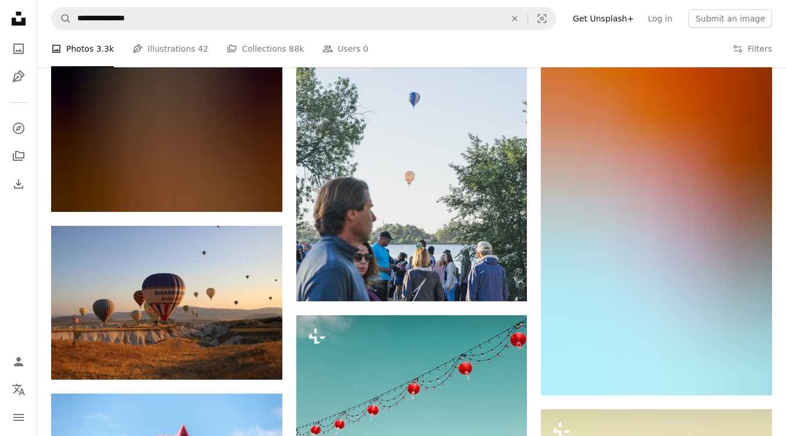
scroll to position [33371, 0]
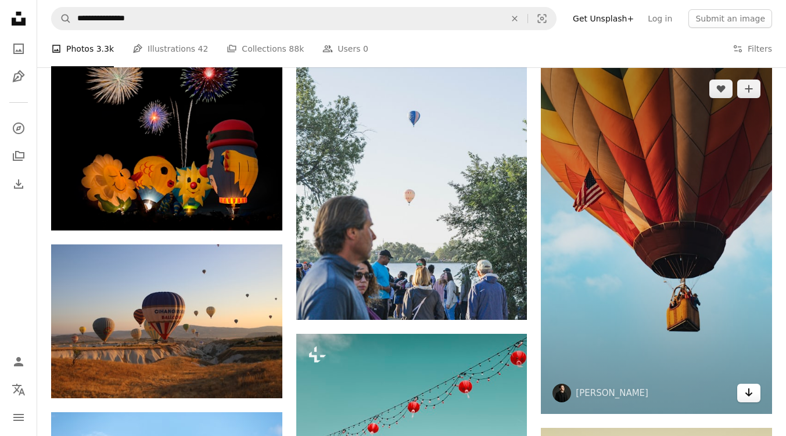
click at [750, 399] on icon "Arrow pointing down" at bounding box center [748, 393] width 9 height 14
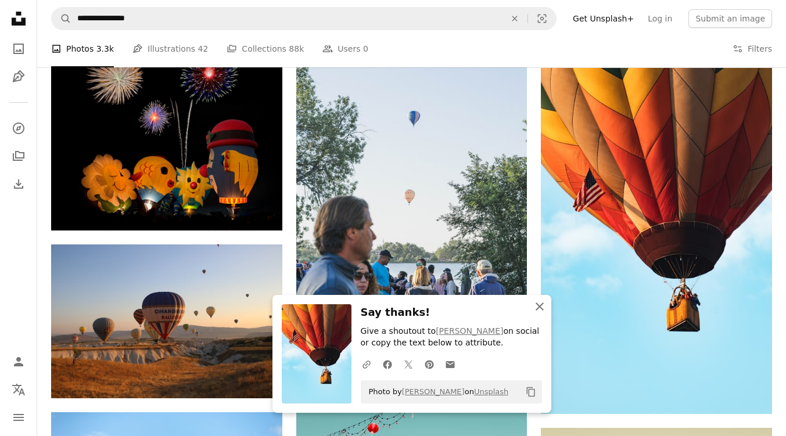
click at [535, 304] on icon "An X shape" at bounding box center [539, 307] width 14 height 14
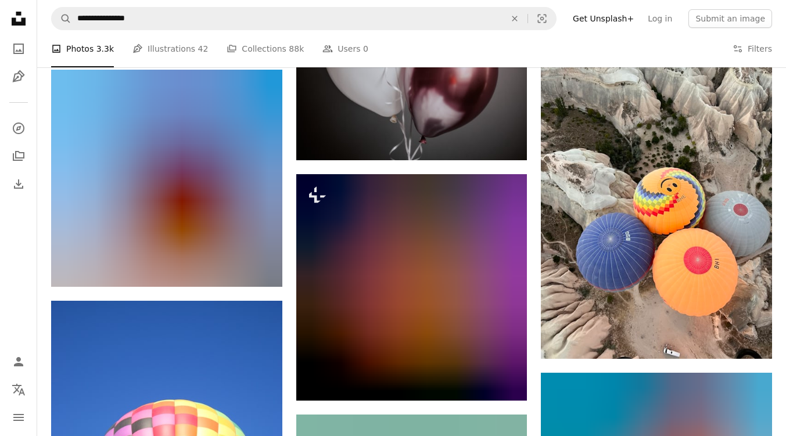
scroll to position [37302, 0]
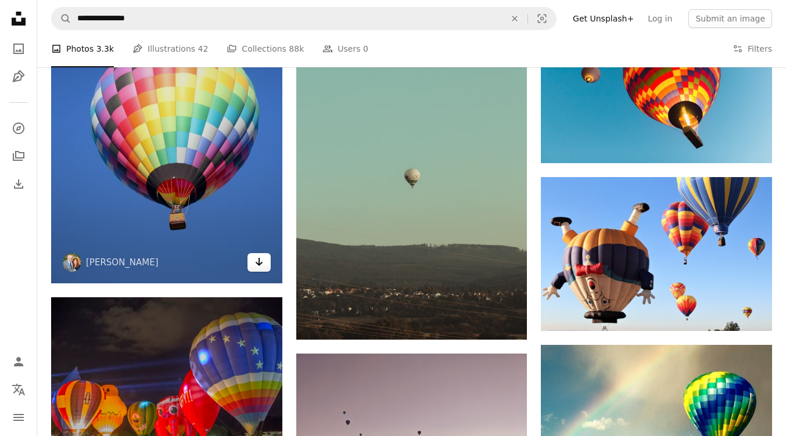
click at [262, 265] on icon "Arrow pointing down" at bounding box center [258, 262] width 9 height 14
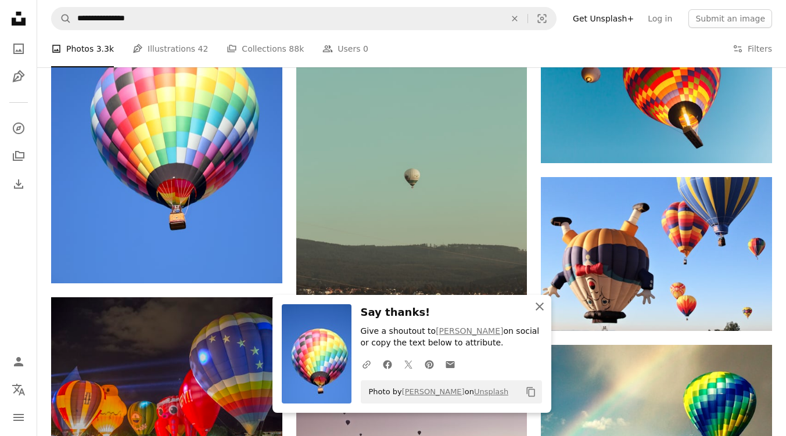
click at [540, 308] on icon "button" at bounding box center [539, 307] width 8 height 8
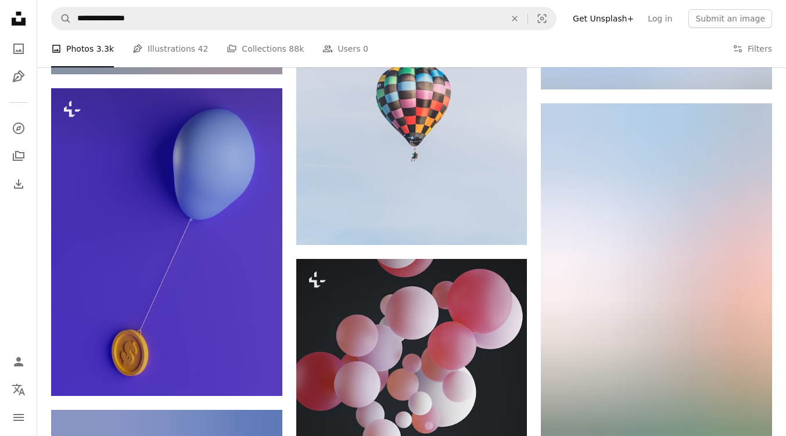
scroll to position [44454, 0]
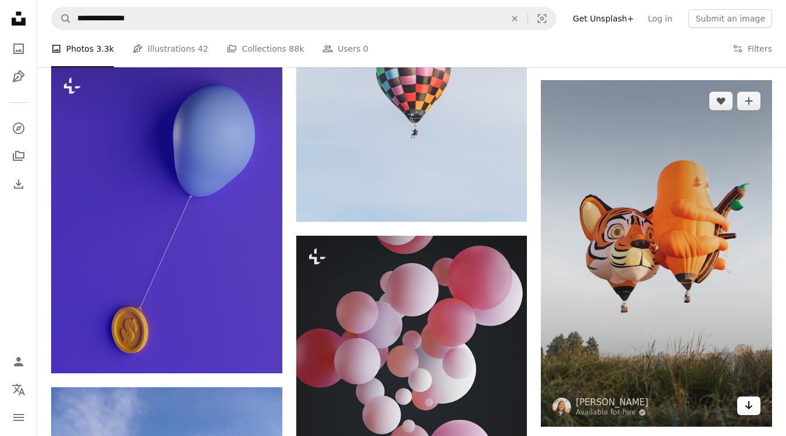
click at [747, 406] on icon "Arrow pointing down" at bounding box center [748, 405] width 9 height 14
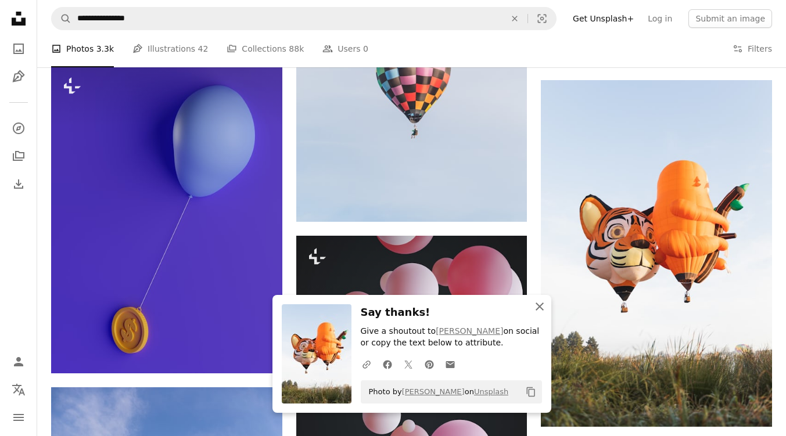
click at [538, 308] on icon "An X shape" at bounding box center [539, 307] width 14 height 14
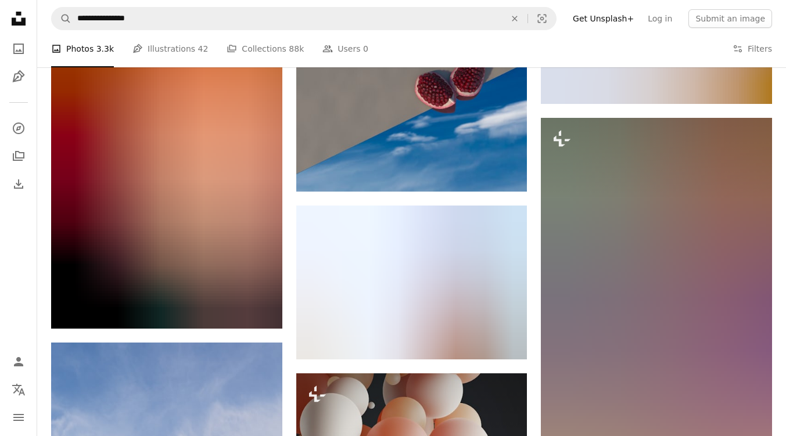
scroll to position [47985, 0]
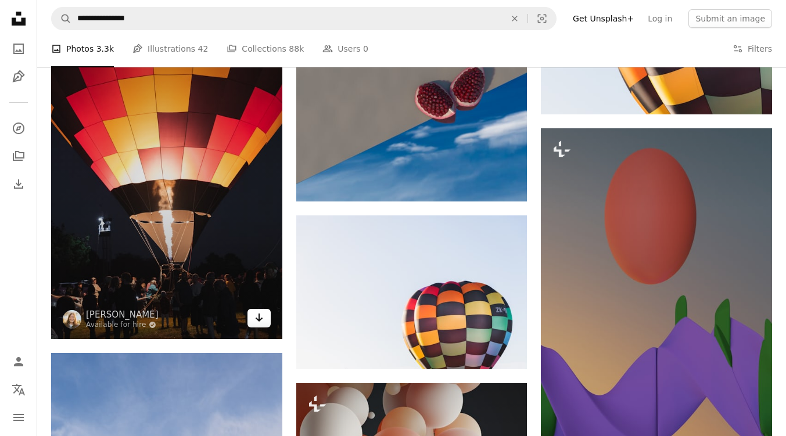
click at [258, 320] on icon "Download" at bounding box center [259, 318] width 8 height 8
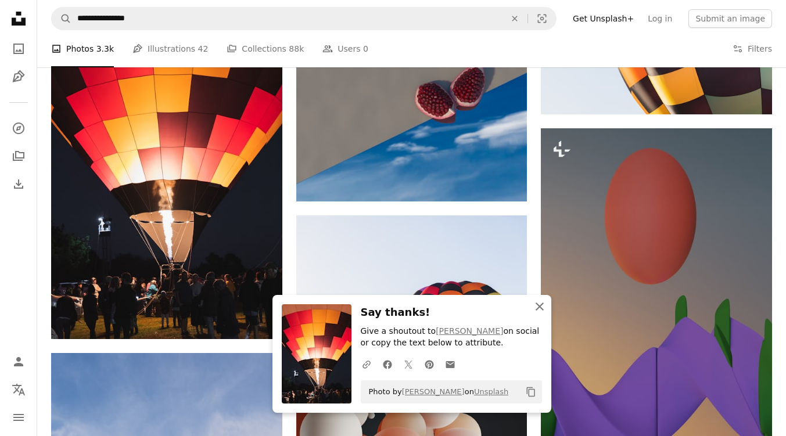
click at [538, 304] on icon "An X shape" at bounding box center [539, 307] width 14 height 14
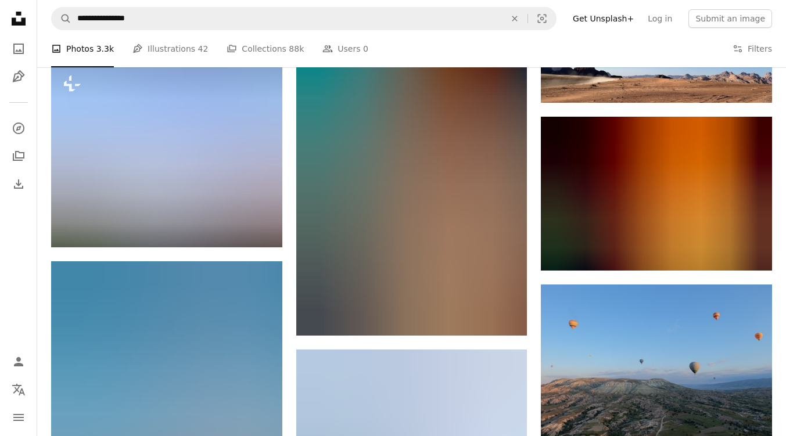
scroll to position [50229, 0]
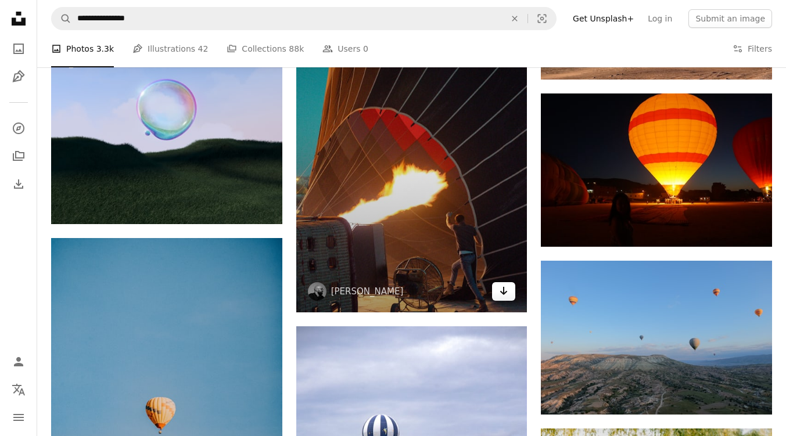
click at [503, 290] on icon "Download" at bounding box center [504, 291] width 8 height 8
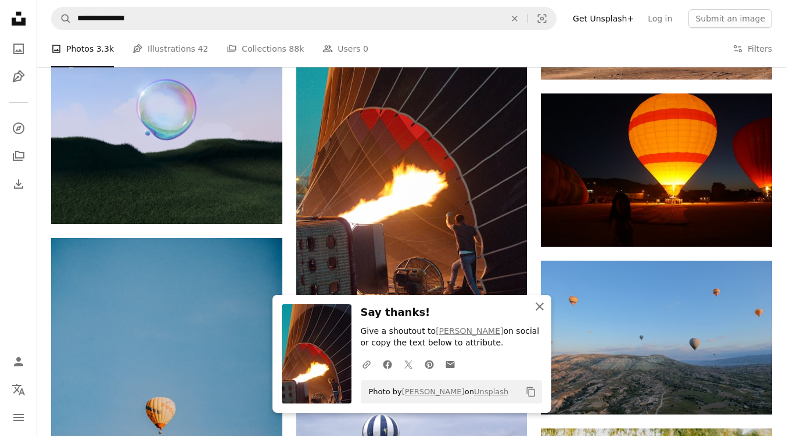
click at [539, 302] on icon "An X shape" at bounding box center [539, 307] width 14 height 14
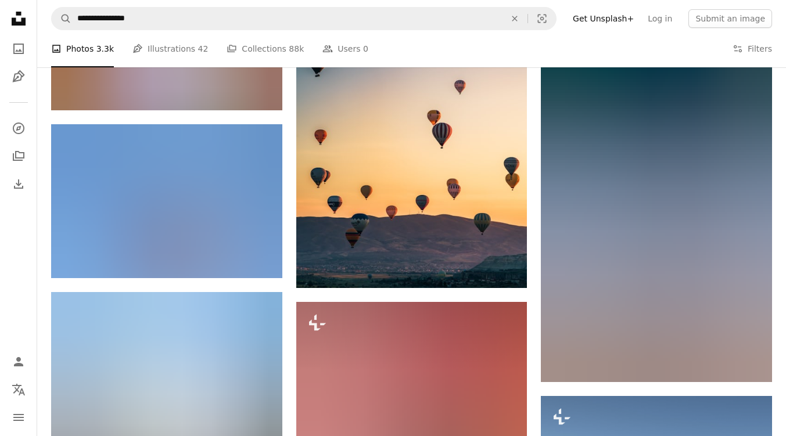
scroll to position [56097, 0]
